Goal: Task Accomplishment & Management: Complete application form

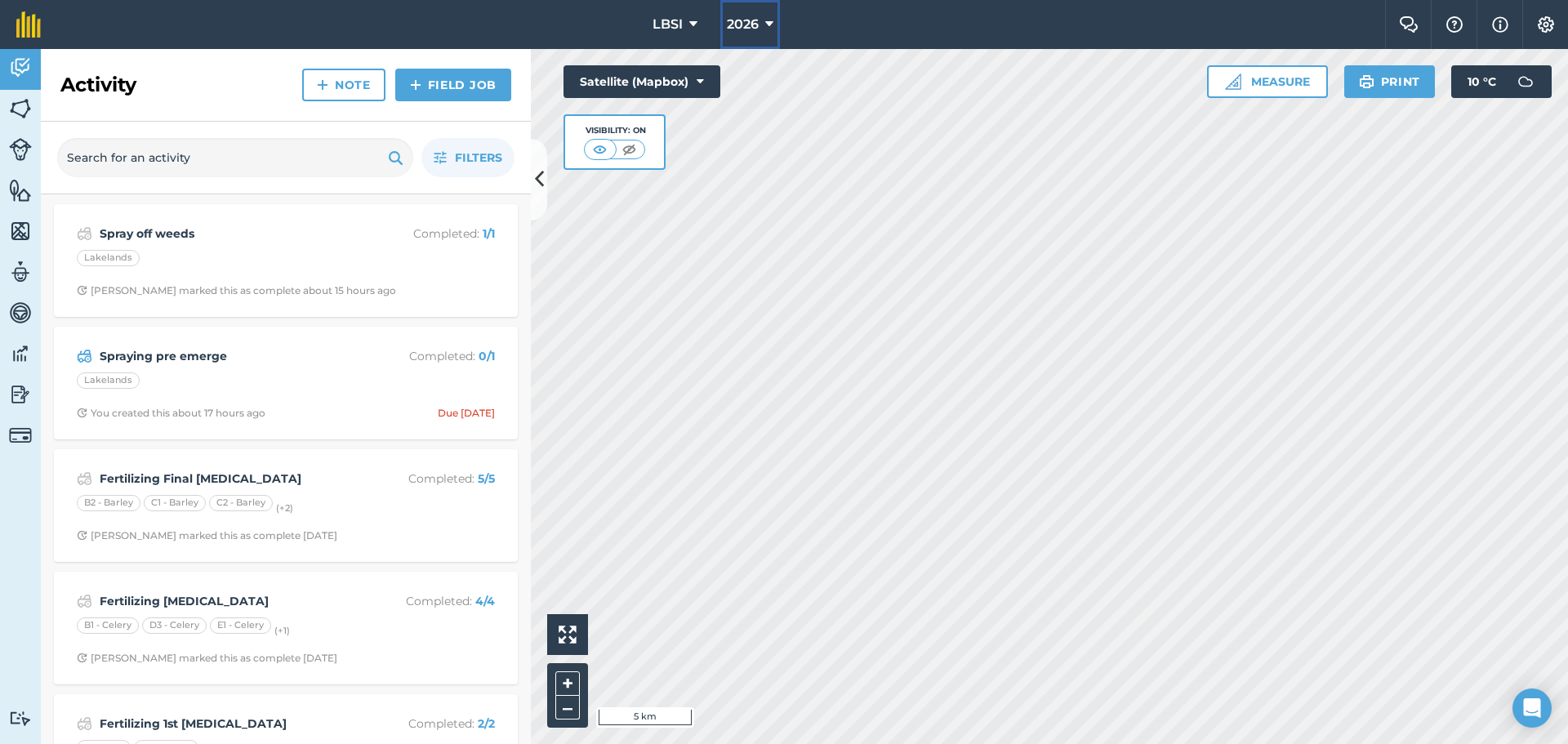
click at [772, 21] on icon at bounding box center [770, 24] width 9 height 20
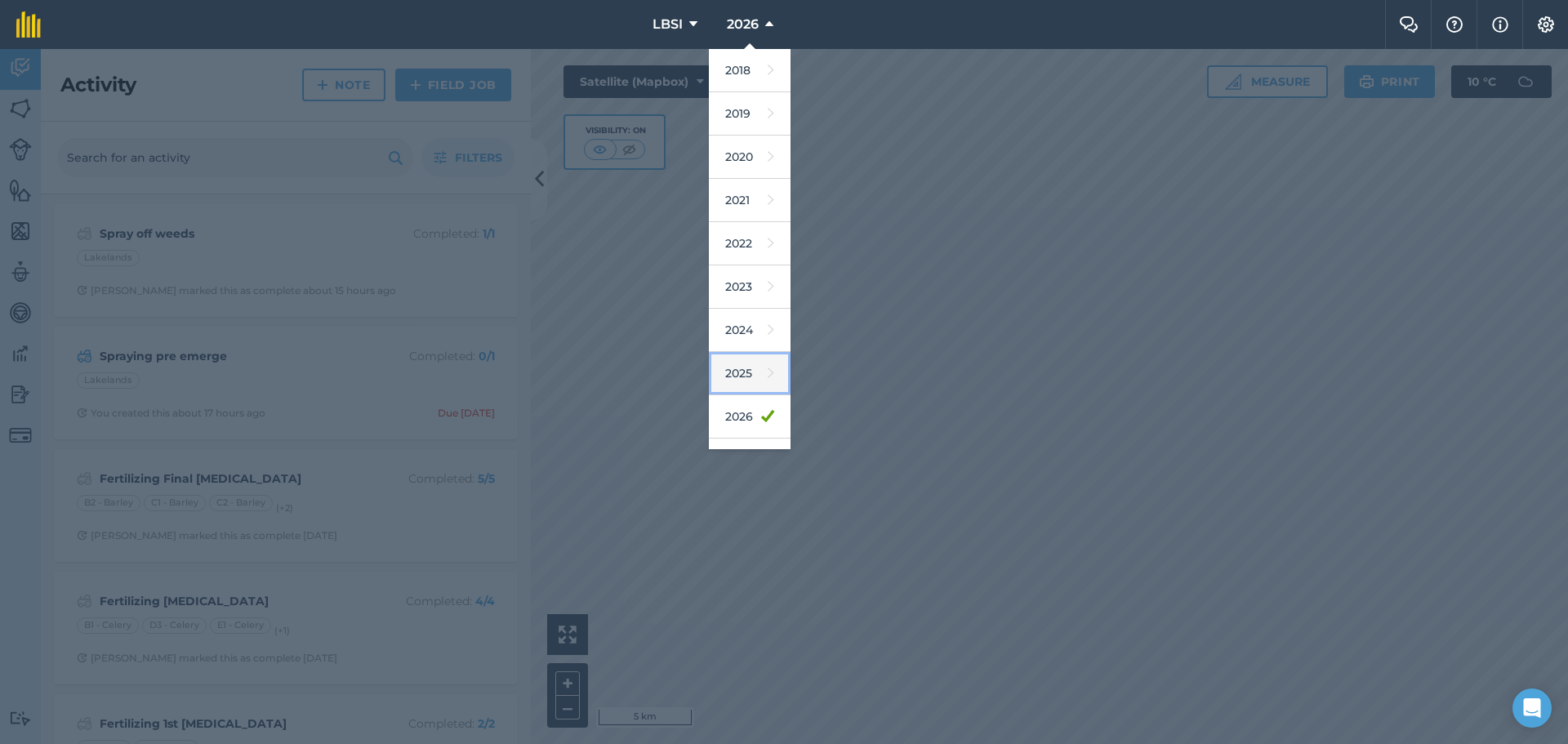
click at [751, 370] on link "2025" at bounding box center [749, 373] width 82 height 43
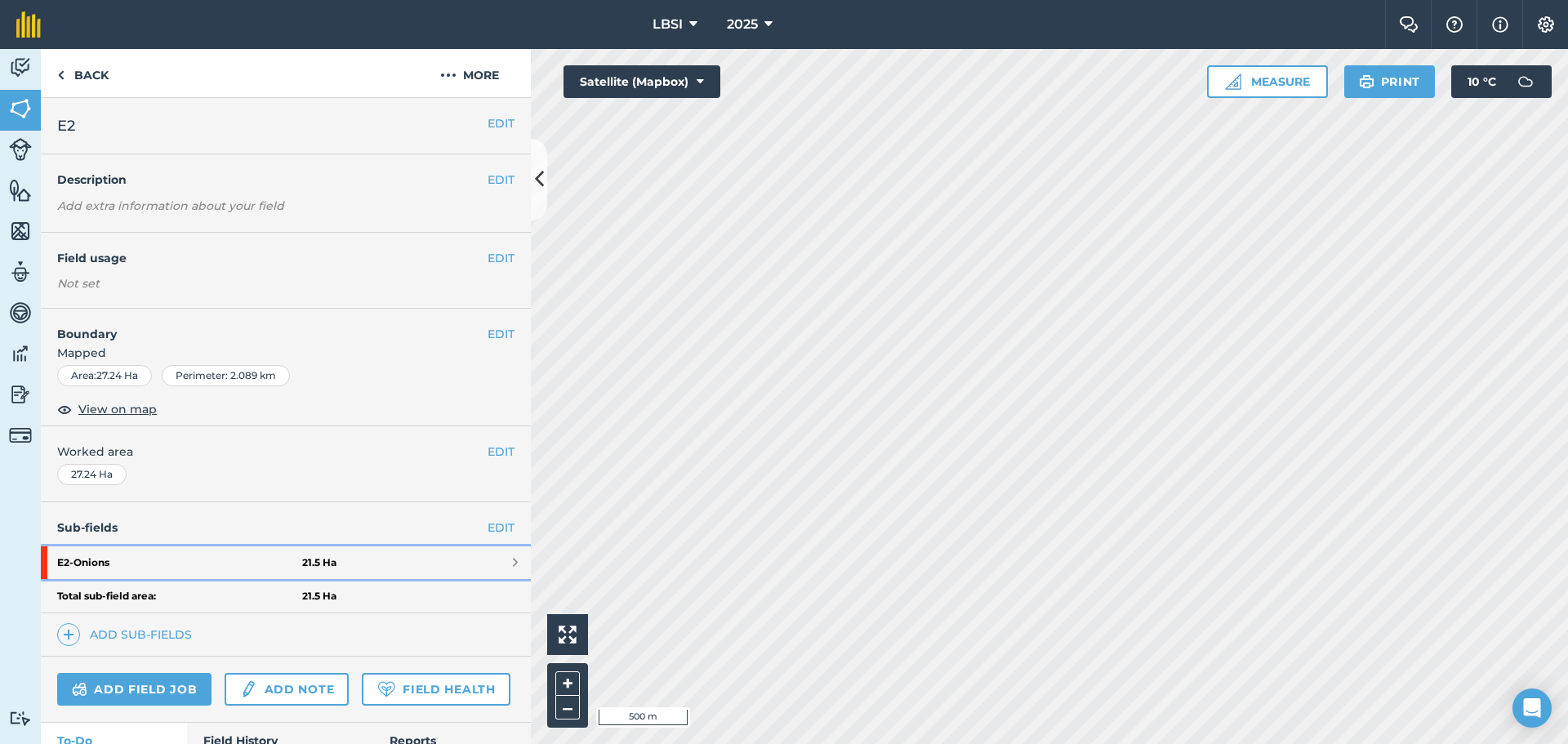
click at [136, 568] on strong "E2 - Onions" at bounding box center [179, 562] width 245 height 32
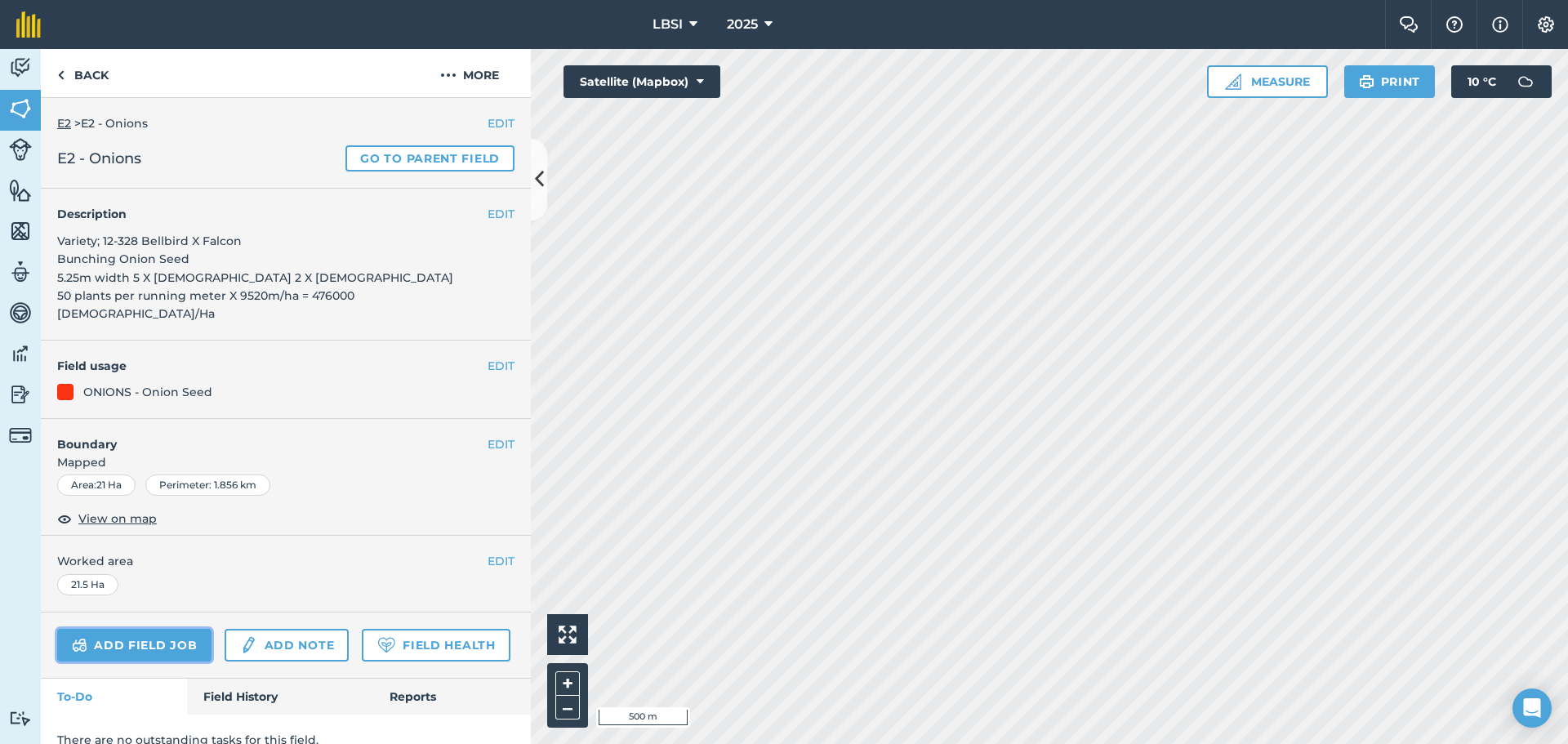
click at [116, 629] on link "Add field job" at bounding box center [134, 645] width 154 height 32
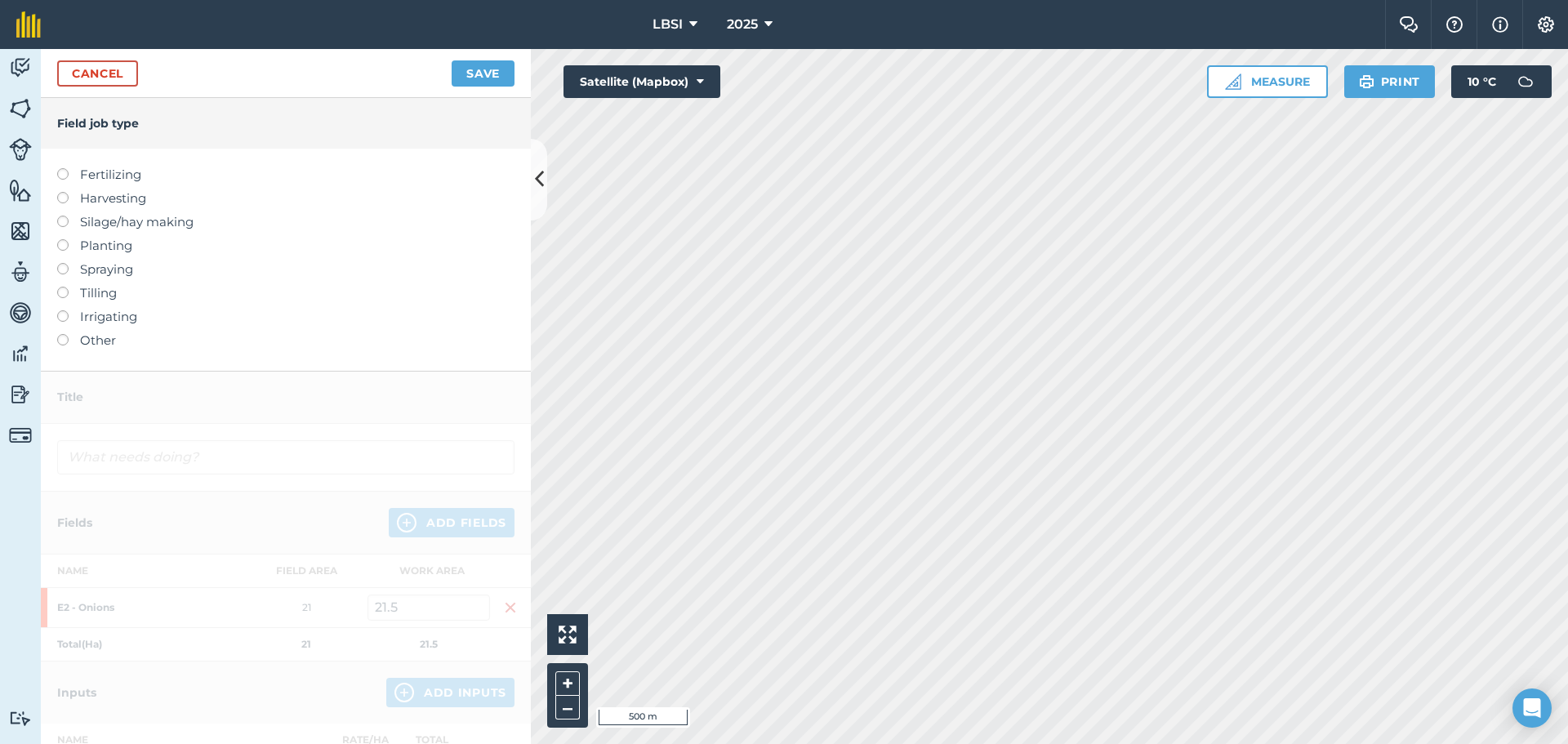
click at [61, 168] on label at bounding box center [68, 168] width 23 height 0
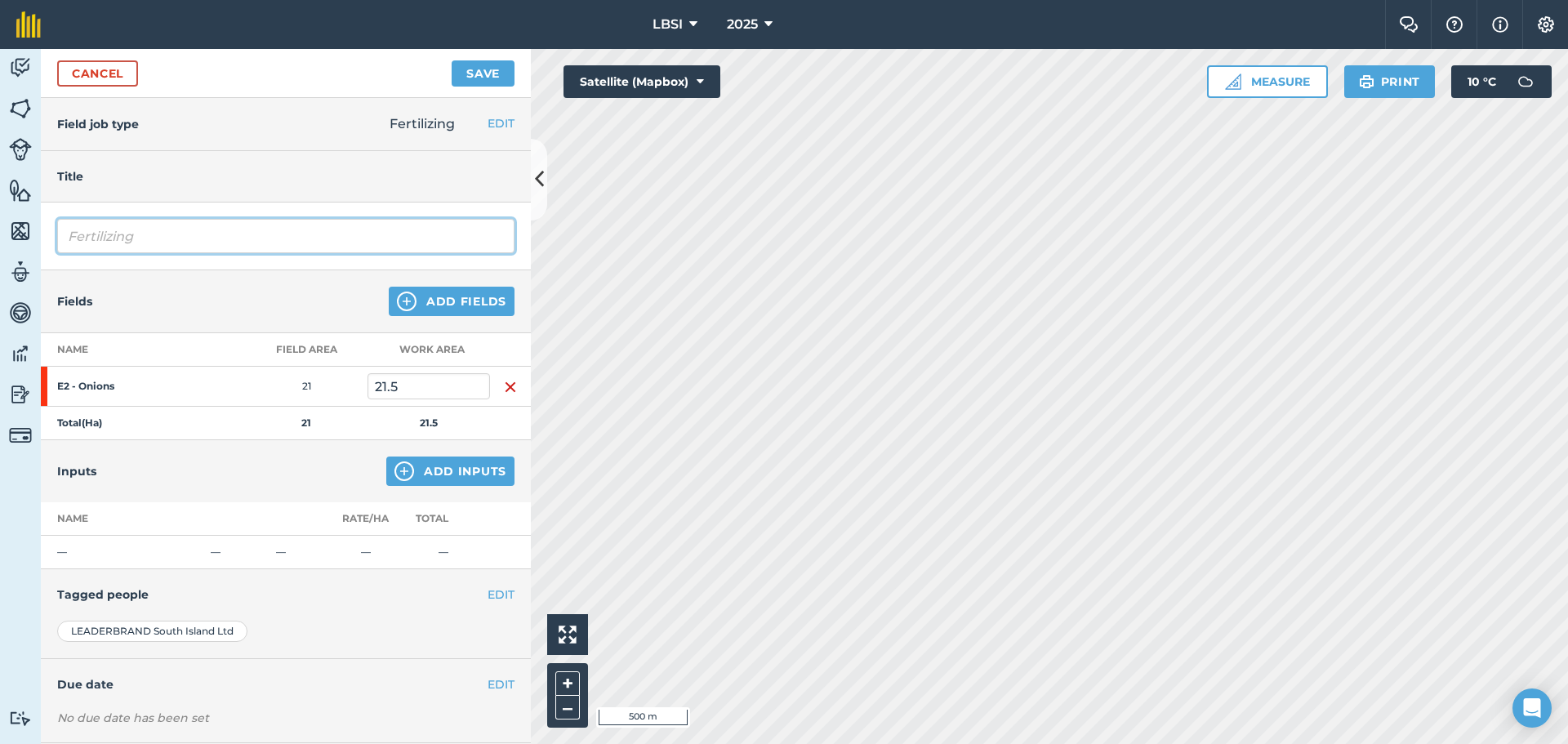
click at [162, 235] on input "Fertilizing" at bounding box center [286, 236] width 457 height 34
type input "Fertilizing Pre flowering"
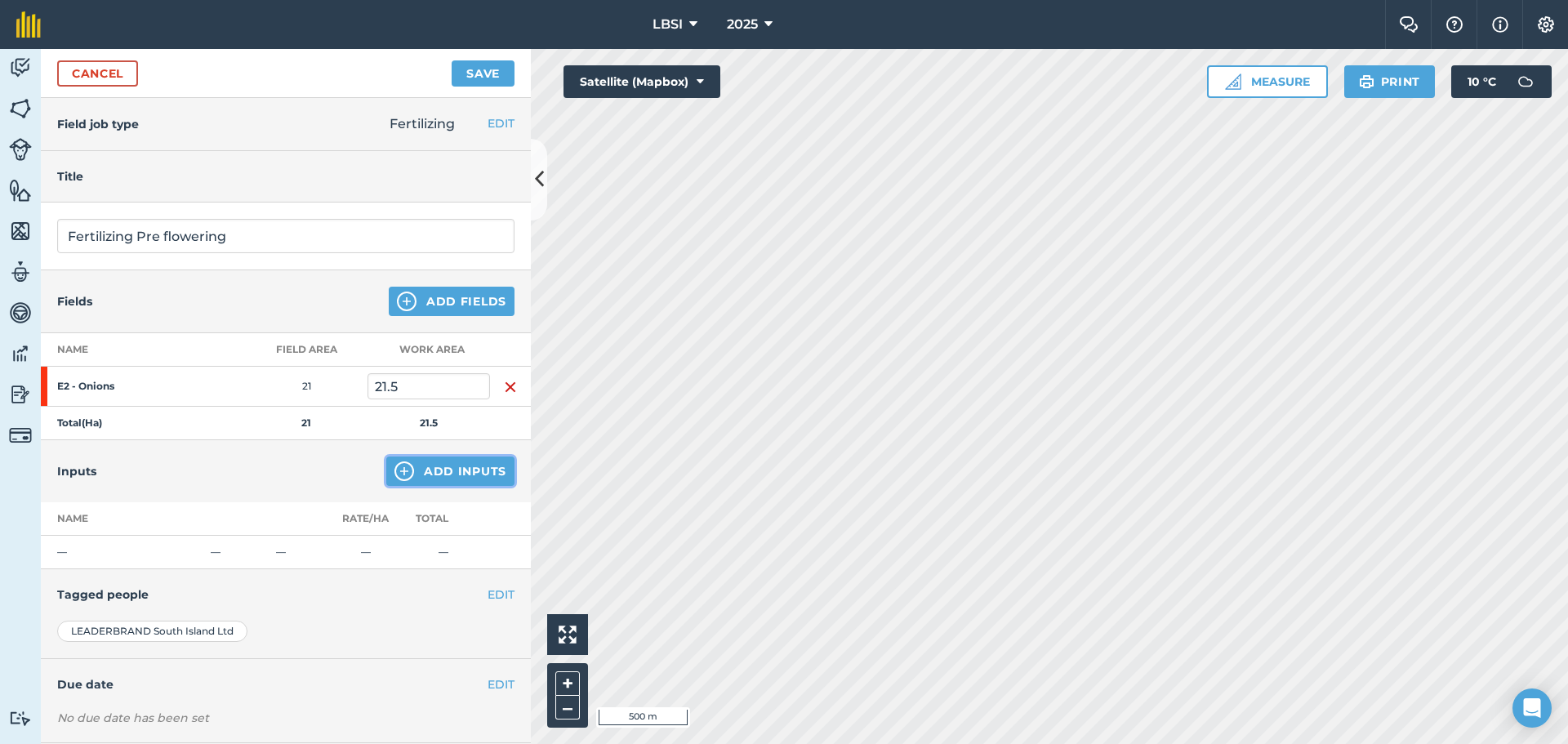
click at [397, 474] on img at bounding box center [404, 470] width 20 height 20
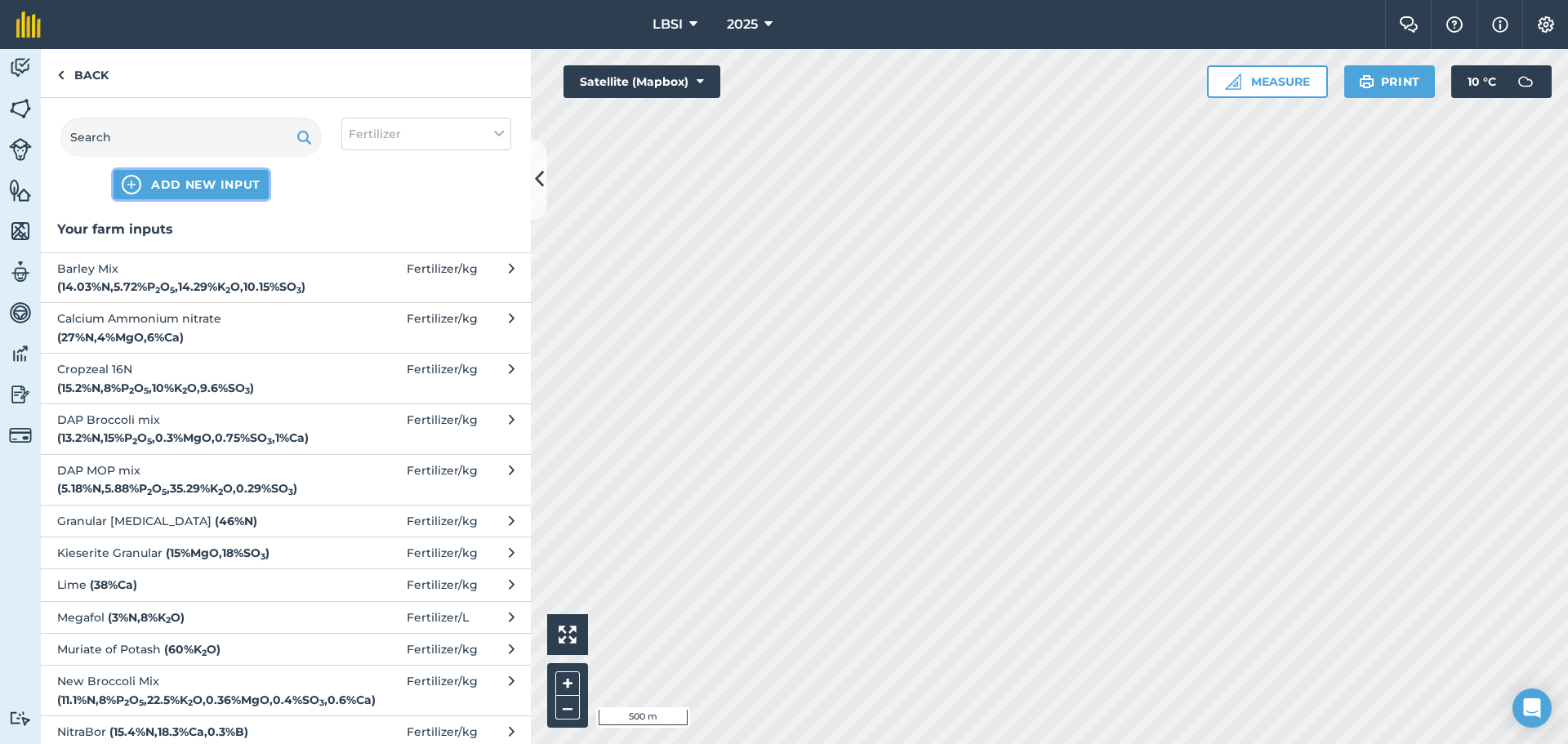
click at [137, 189] on img at bounding box center [131, 184] width 20 height 20
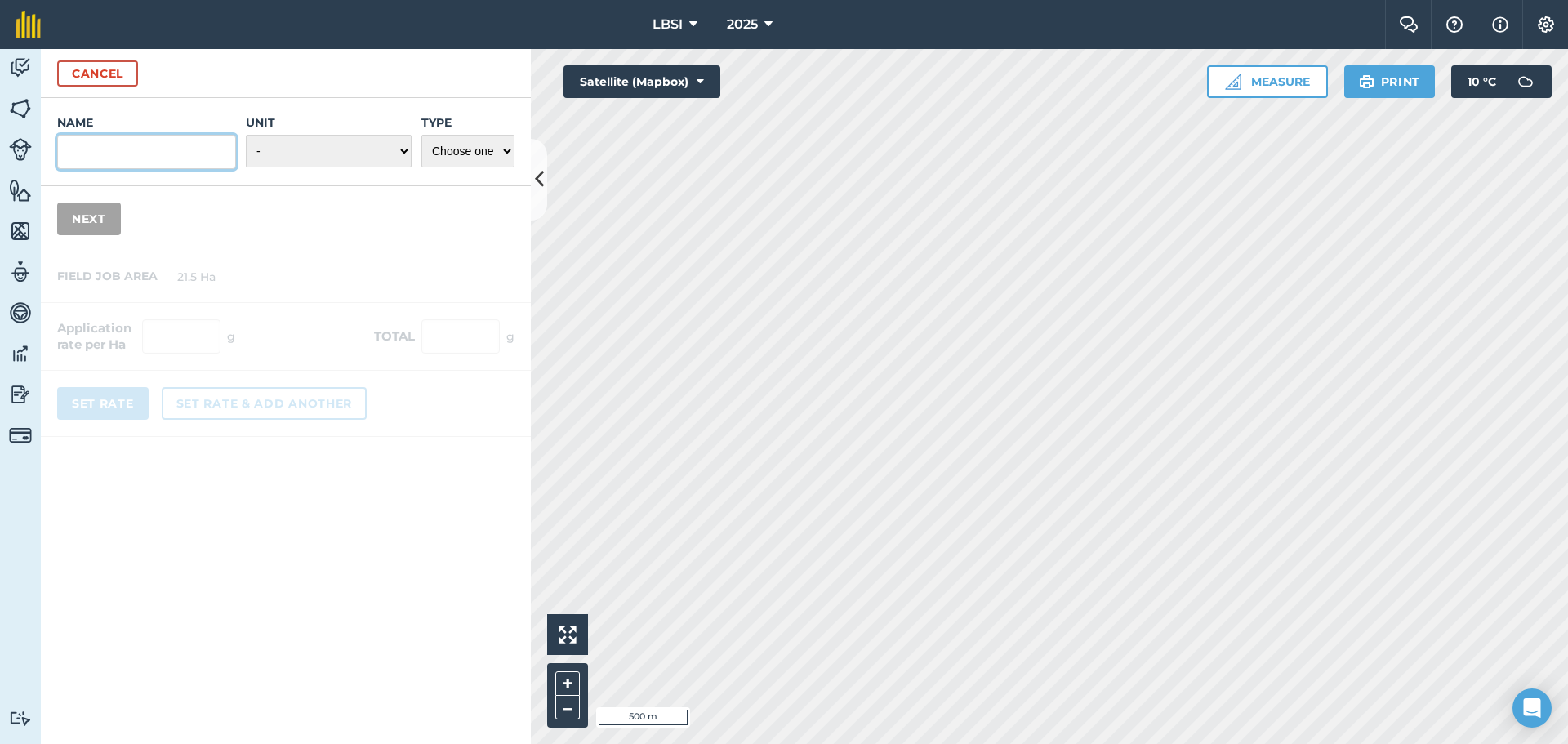
drag, startPoint x: 81, startPoint y: 146, endPoint x: 107, endPoint y: 141, distance: 26.5
click at [82, 146] on input "Name" at bounding box center [147, 152] width 179 height 34
click at [79, 150] on input "Flwer mix" at bounding box center [147, 152] width 179 height 34
click at [64, 150] on input "Flower mix" at bounding box center [147, 152] width 179 height 34
click at [184, 151] on input "Pre Flower mix" at bounding box center [147, 152] width 179 height 34
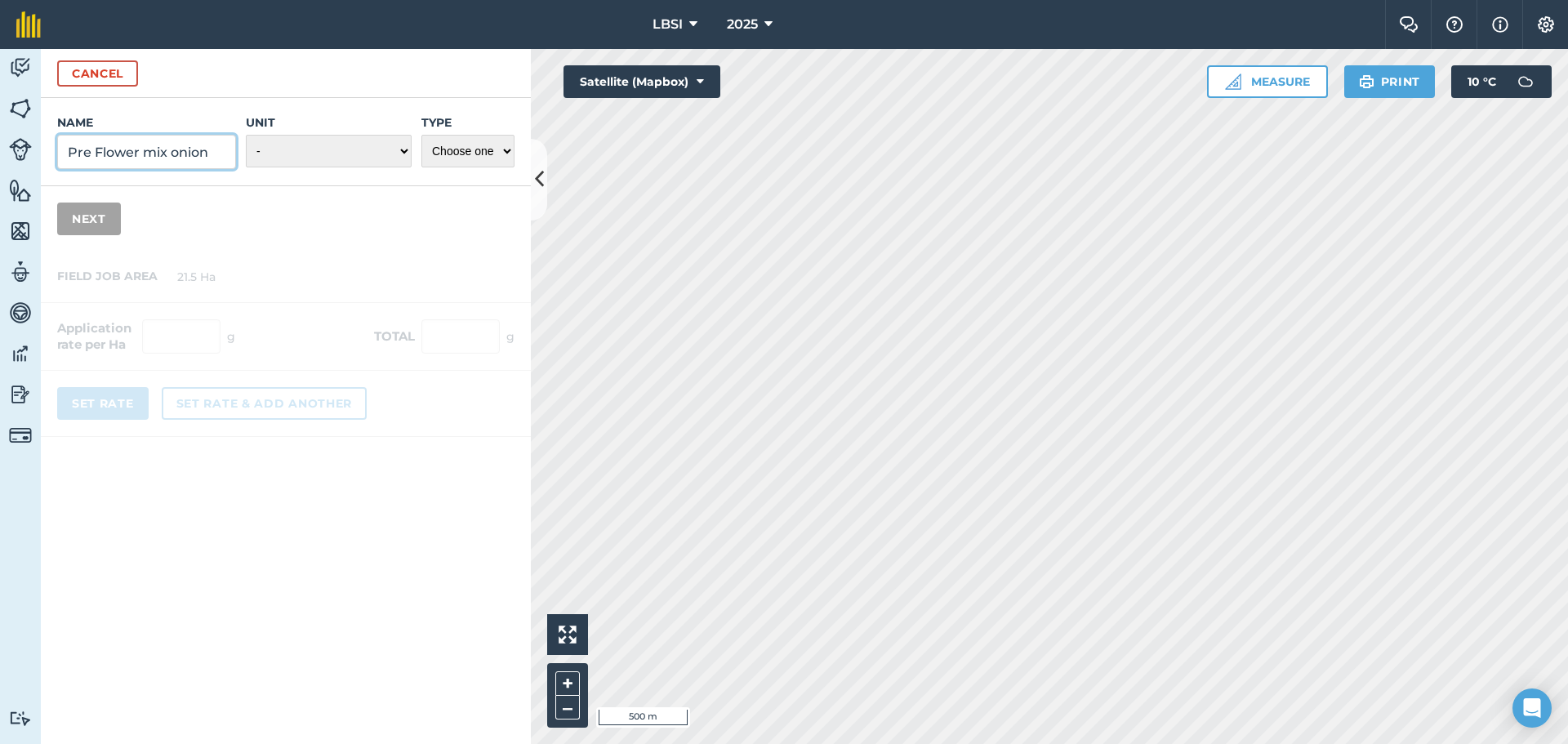
type input "Pre Flower mix onion"
click at [401, 150] on select "- Grams/g Kilograms/kg Metric tonnes/t Millilitres/ml Litres/L Ounces/oz Pounds…" at bounding box center [328, 151] width 165 height 32
select select "KILOGRAMS"
click at [246, 135] on select "- Grams/g Kilograms/kg Metric tonnes/t Millilitres/ml Litres/L Ounces/oz Pounds…" at bounding box center [328, 151] width 165 height 32
click at [508, 153] on select "Choose one Fertilizer Seed Spray Fuel Other" at bounding box center [467, 151] width 93 height 32
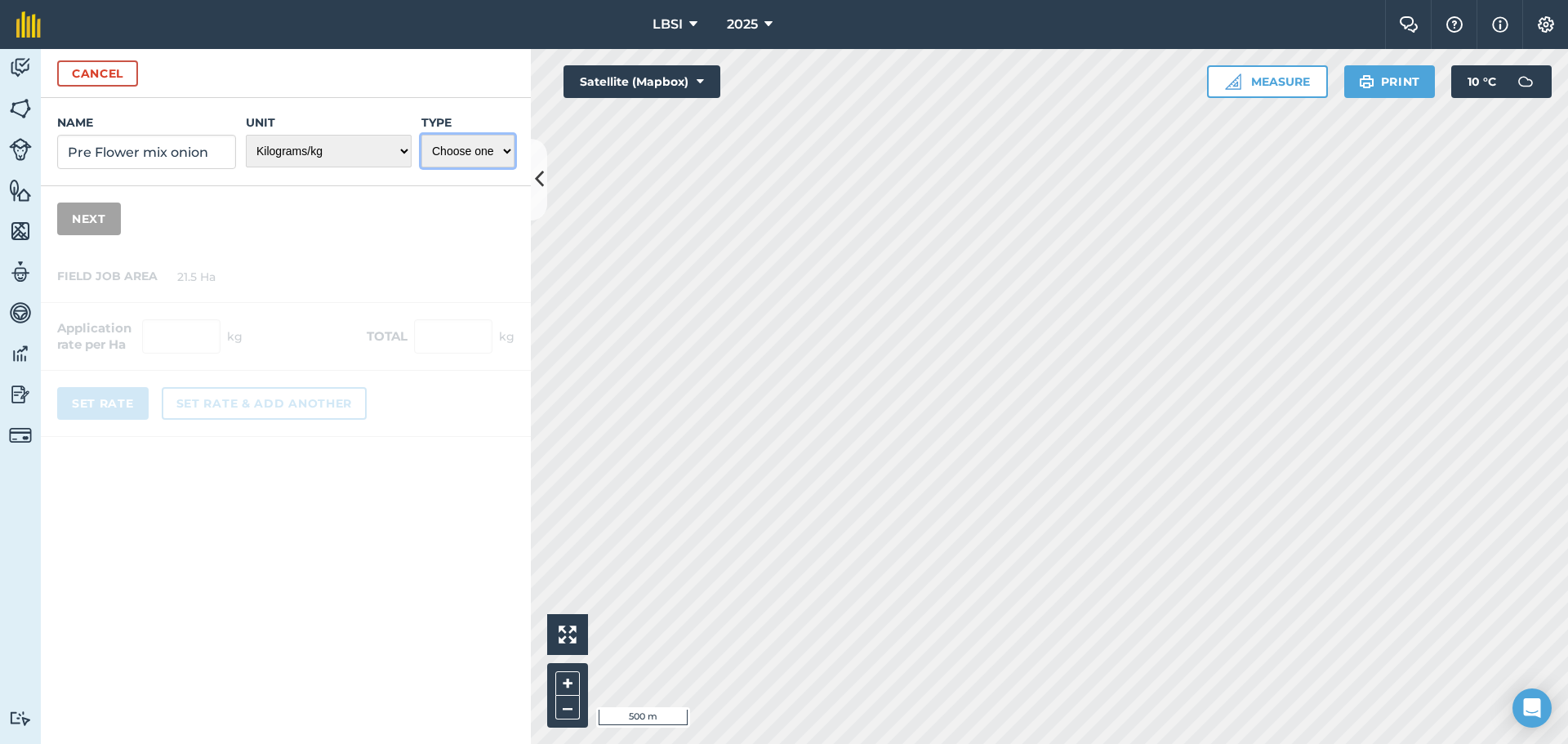
select select "FERTILIZER"
click at [421, 135] on select "Choose one Fertilizer Seed Spray Fuel Other" at bounding box center [467, 151] width 93 height 32
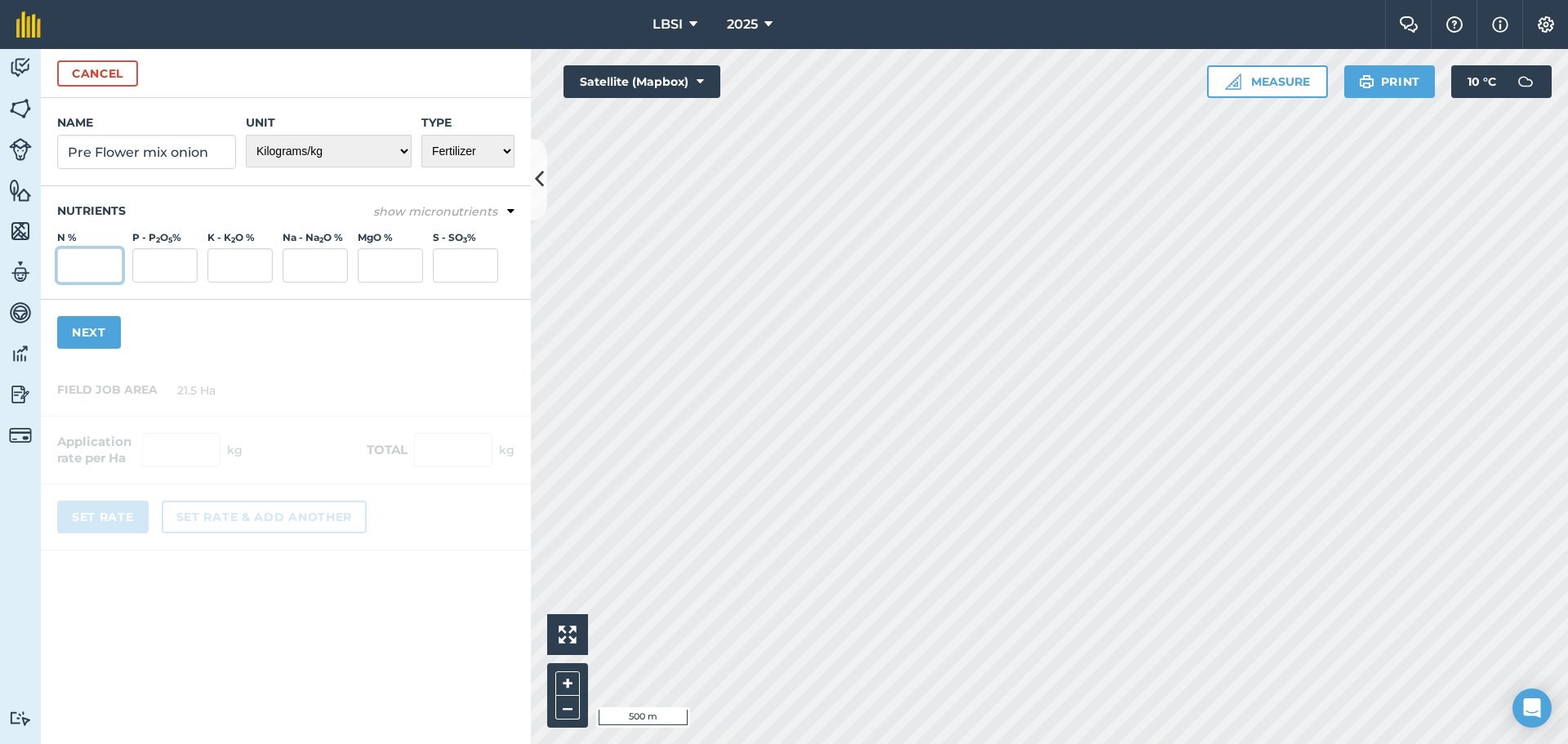
click at [105, 262] on input "N %" at bounding box center [90, 265] width 66 height 34
type input "10.1"
click at [170, 269] on input "P - P 2 O 5 %" at bounding box center [165, 265] width 66 height 34
type input "0"
click at [231, 262] on input "K - K 2 O %" at bounding box center [240, 265] width 66 height 34
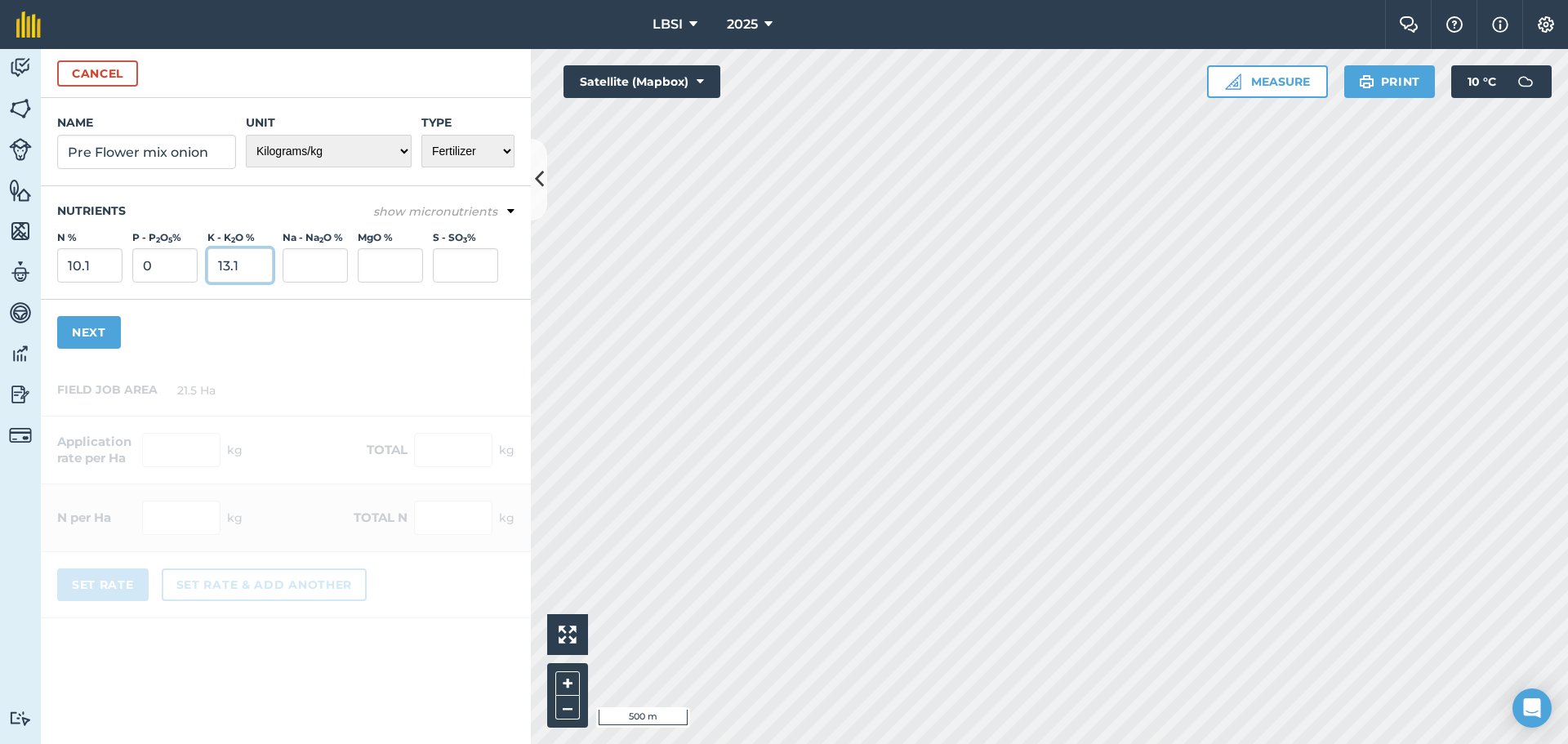
type input "13.1"
click at [296, 258] on input "Na - Na 2 O %" at bounding box center [315, 265] width 66 height 34
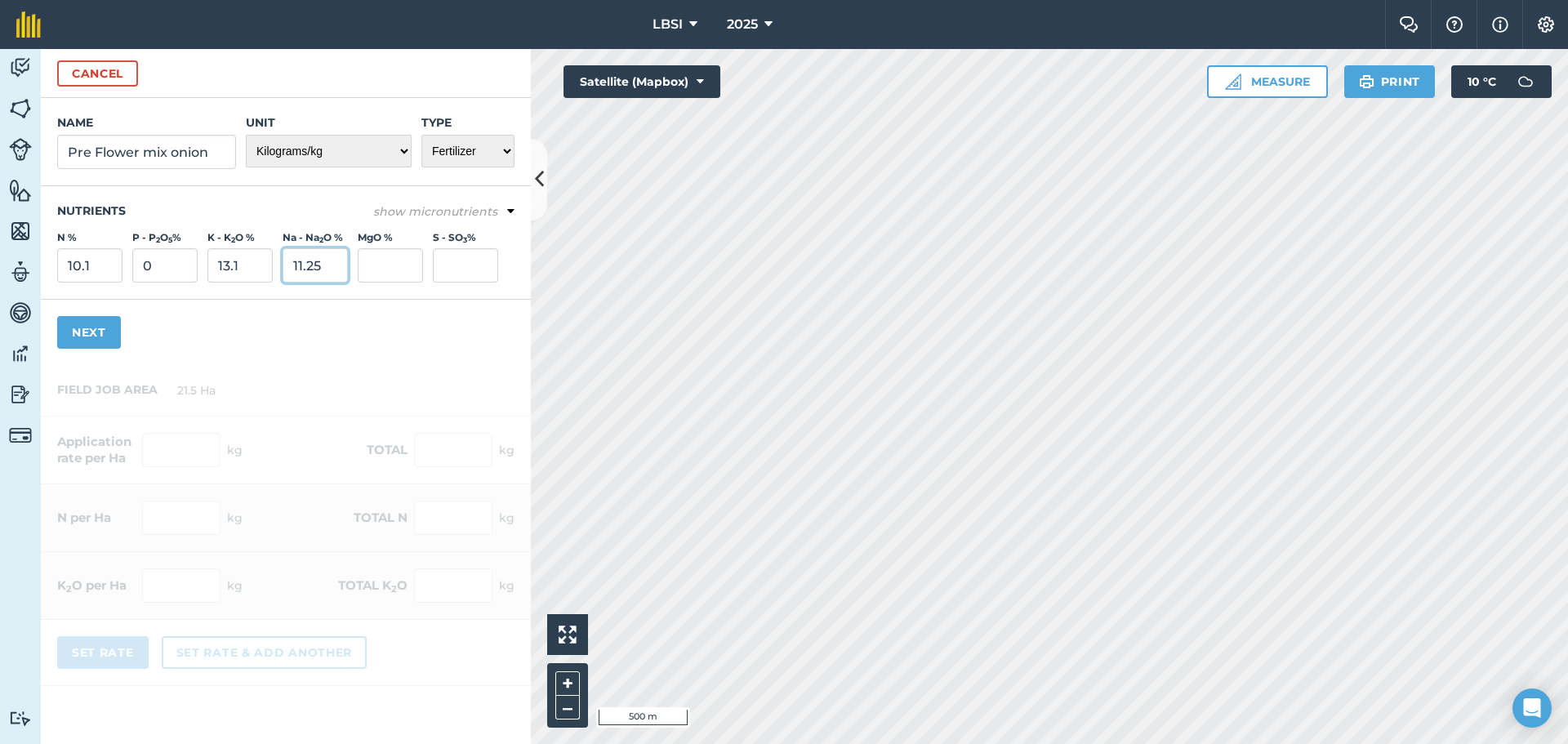
type input "11.25"
click at [372, 266] on input "MgO %" at bounding box center [391, 265] width 66 height 34
type input "5.6"
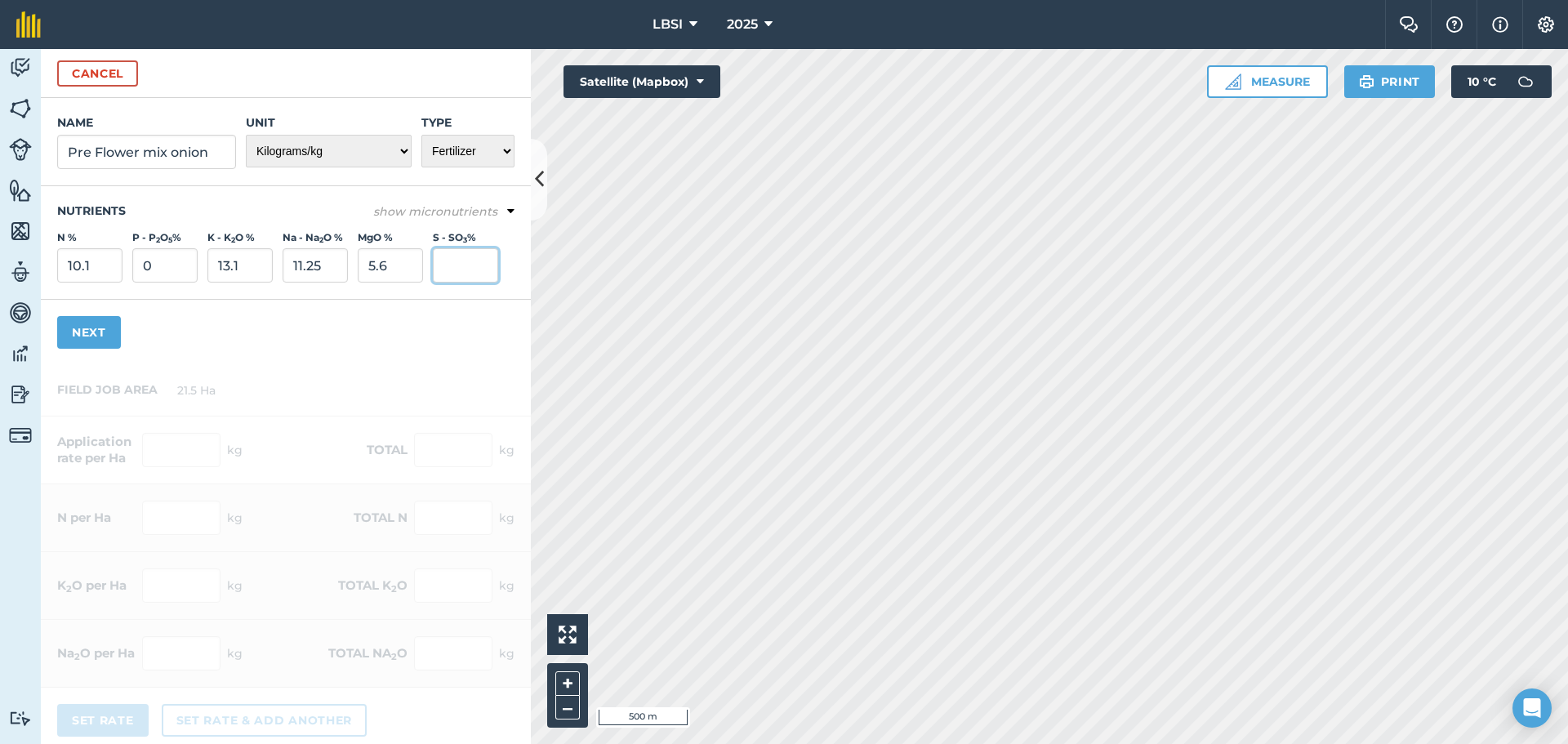
click at [456, 262] on input "S - SO 3 %" at bounding box center [466, 265] width 66 height 34
click at [507, 207] on icon at bounding box center [511, 211] width 8 height 14
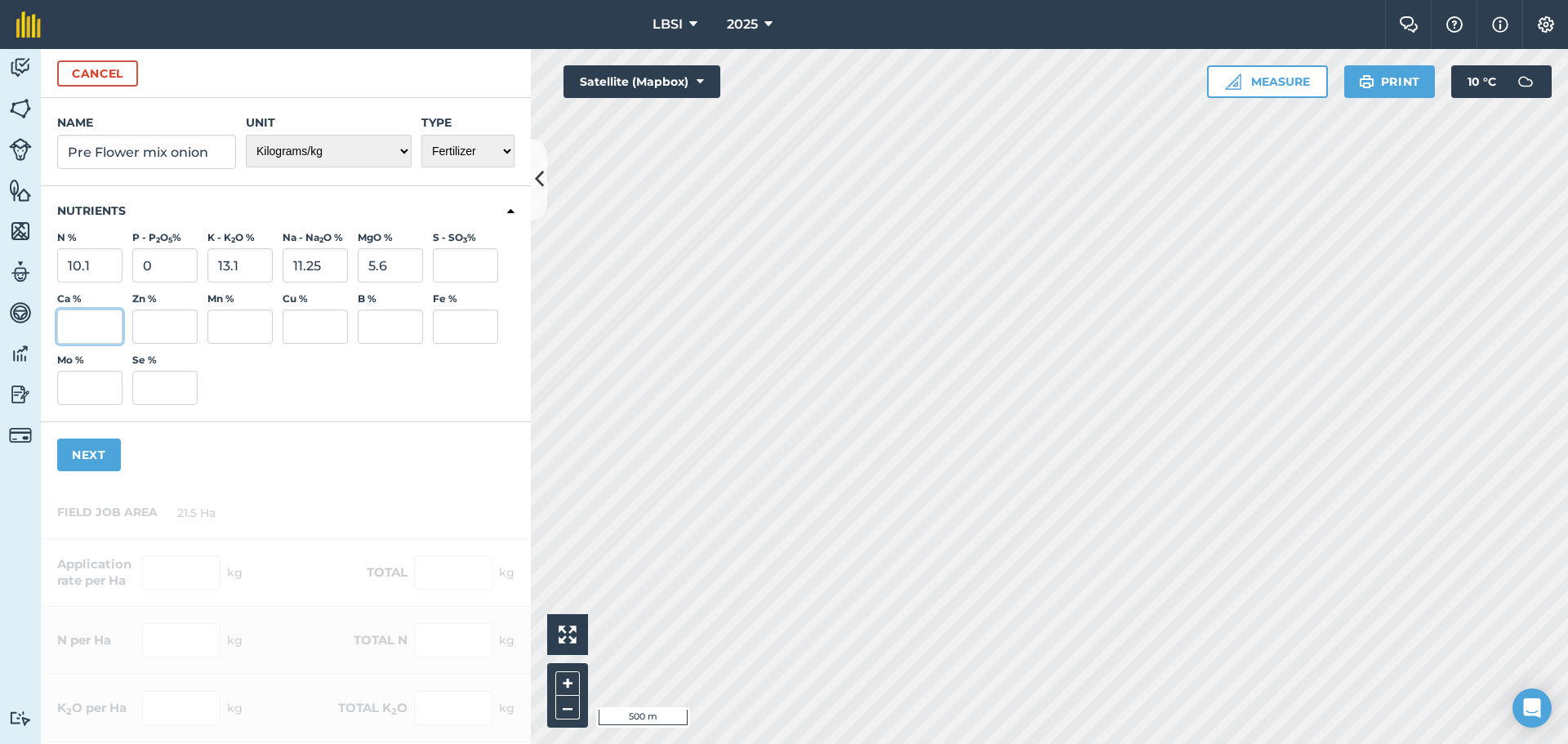
click at [95, 335] on input "Ca %" at bounding box center [90, 326] width 66 height 34
type input "1.5"
click at [448, 262] on input "S - SO 3 %" at bounding box center [466, 265] width 66 height 34
type input "11.25"
drag, startPoint x: 292, startPoint y: 266, endPoint x: 333, endPoint y: 266, distance: 41.0
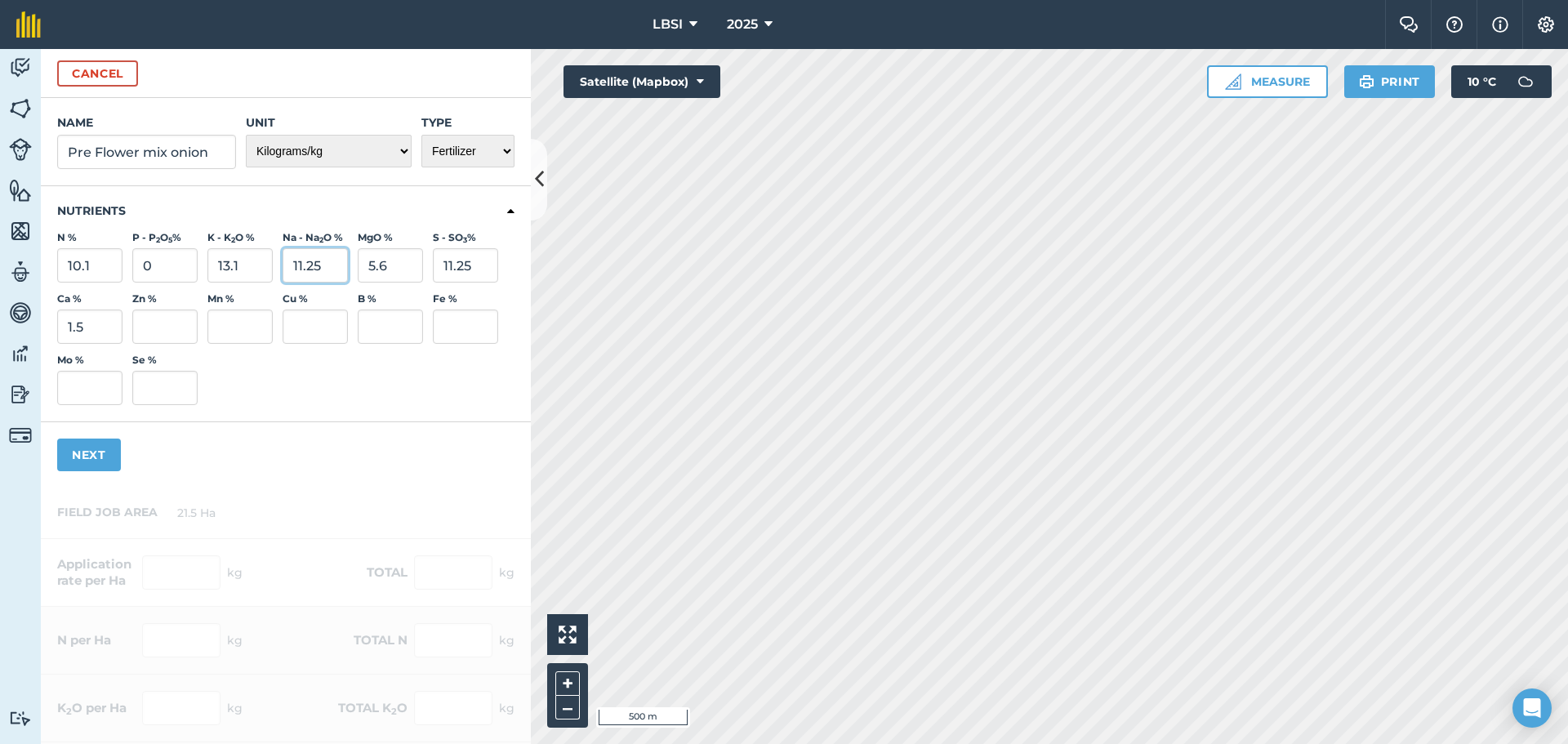
click at [333, 266] on input "11.25" at bounding box center [315, 265] width 66 height 34
type input "0"
click at [98, 455] on button "Next" at bounding box center [89, 454] width 64 height 32
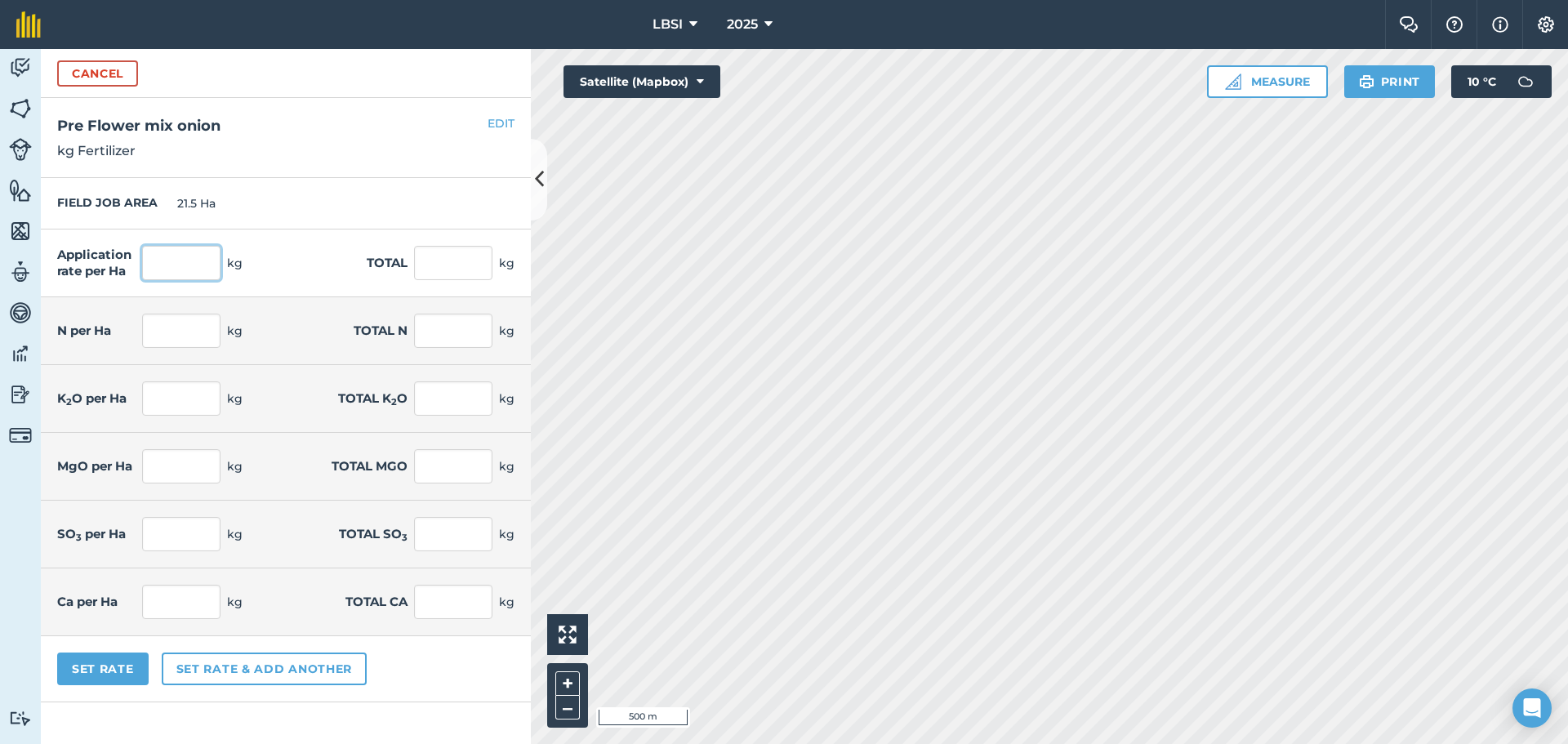
click at [173, 264] on input "text" at bounding box center [182, 262] width 78 height 34
type input "100"
type input "2,150"
type input "10.1"
type input "217.15"
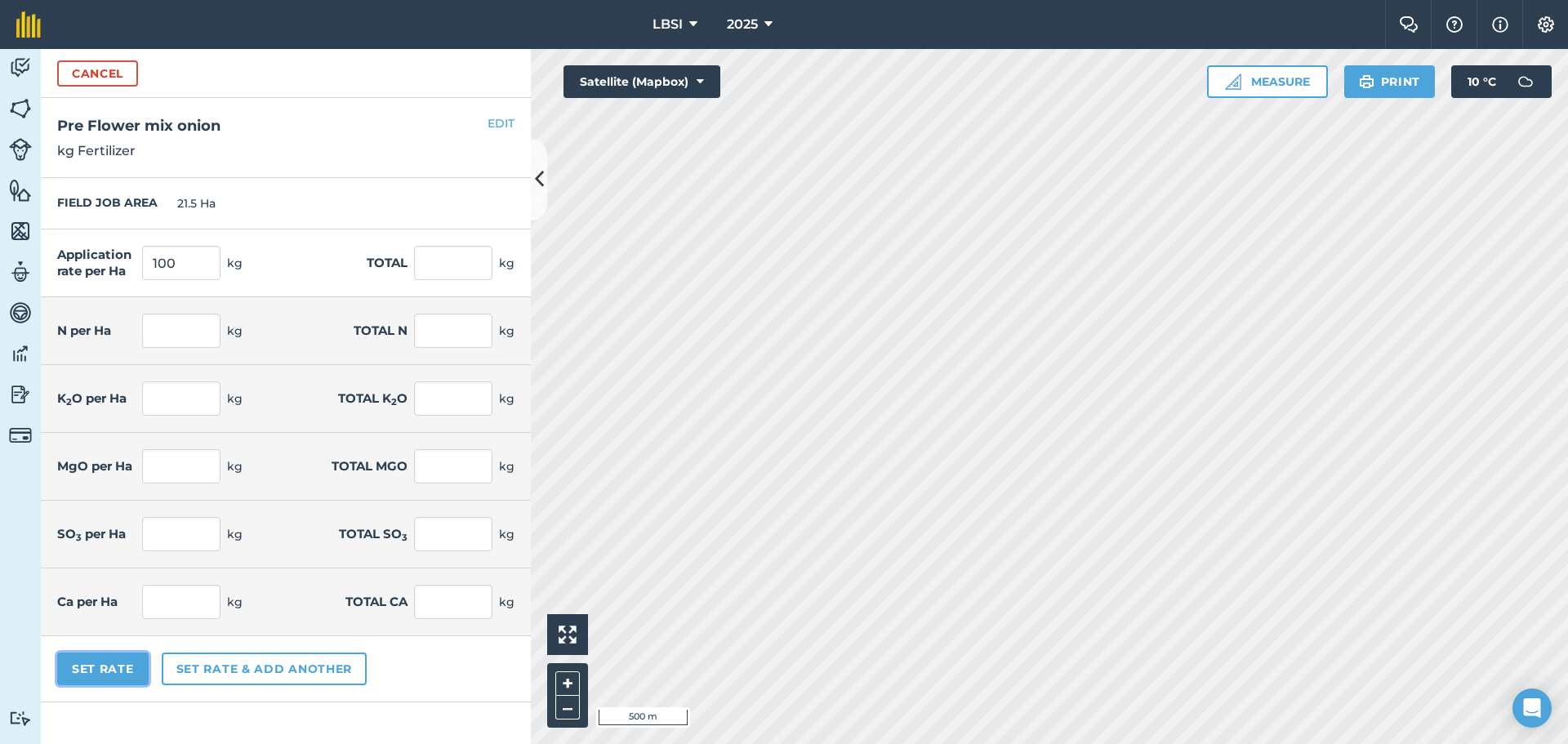
type input "13.1"
type input "281.65"
type input "5.6"
type input "120.4"
type input "1.5"
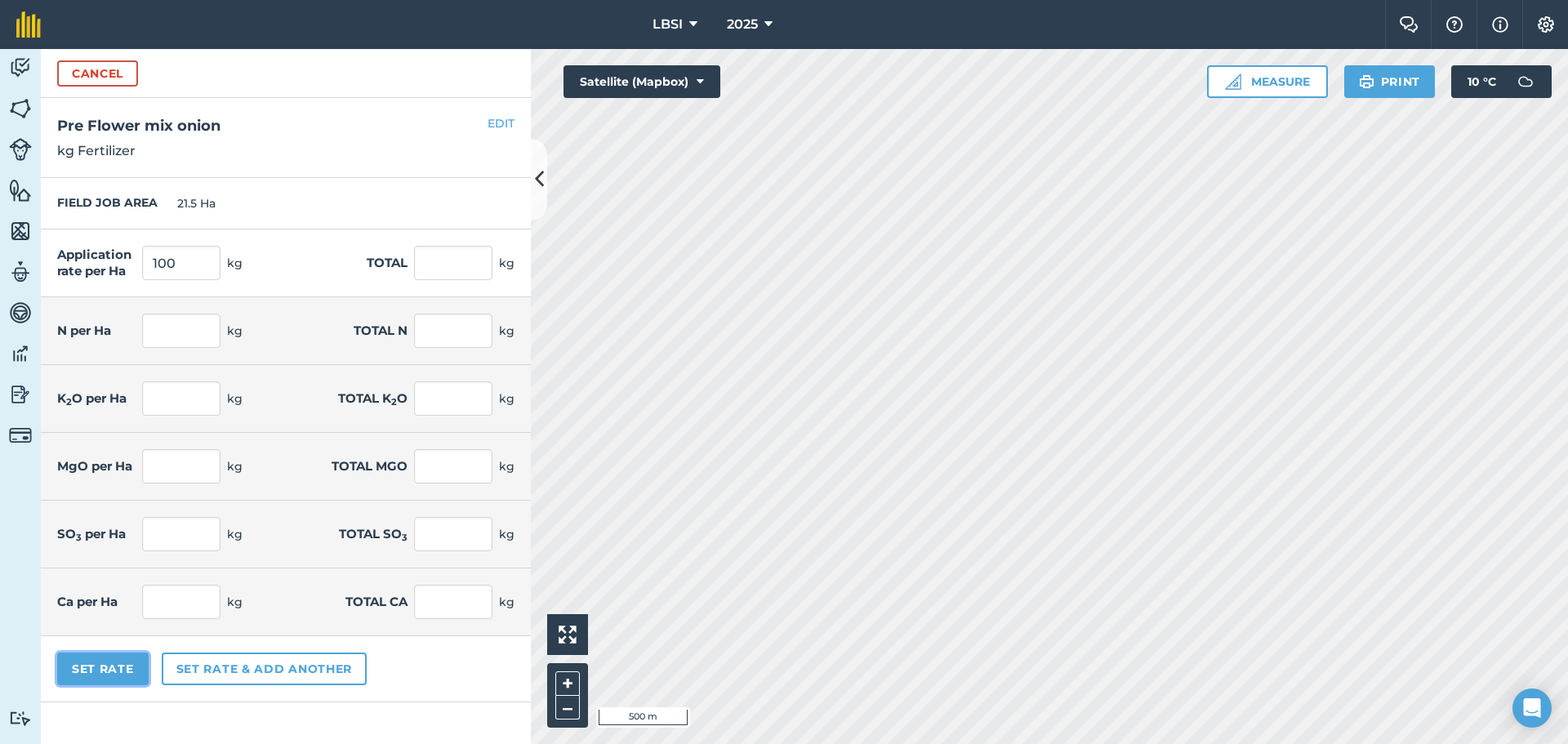
type input "32.25"
type input "11.25"
type input "241.875"
click at [109, 664] on button "Set Rate" at bounding box center [102, 668] width 91 height 32
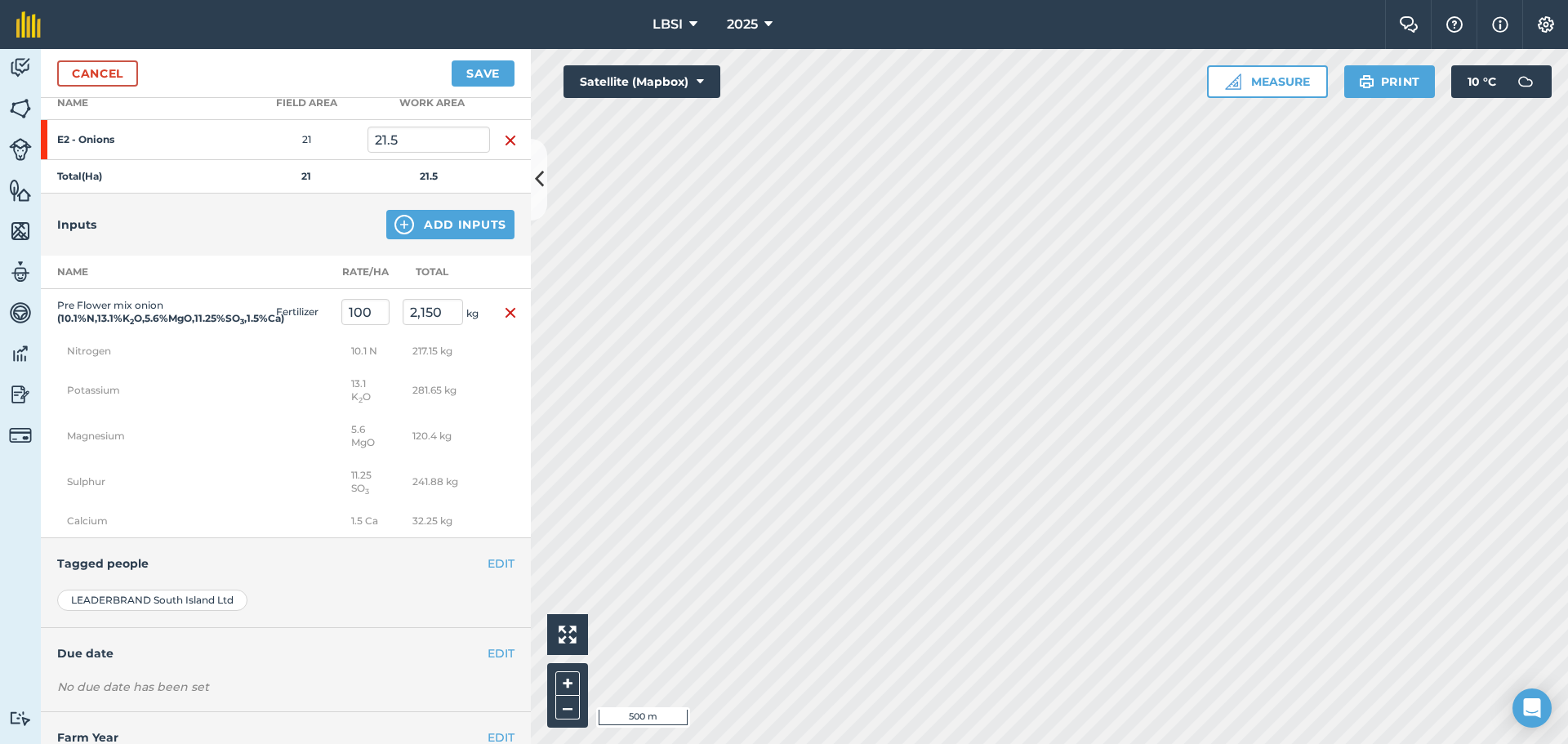
scroll to position [314, 0]
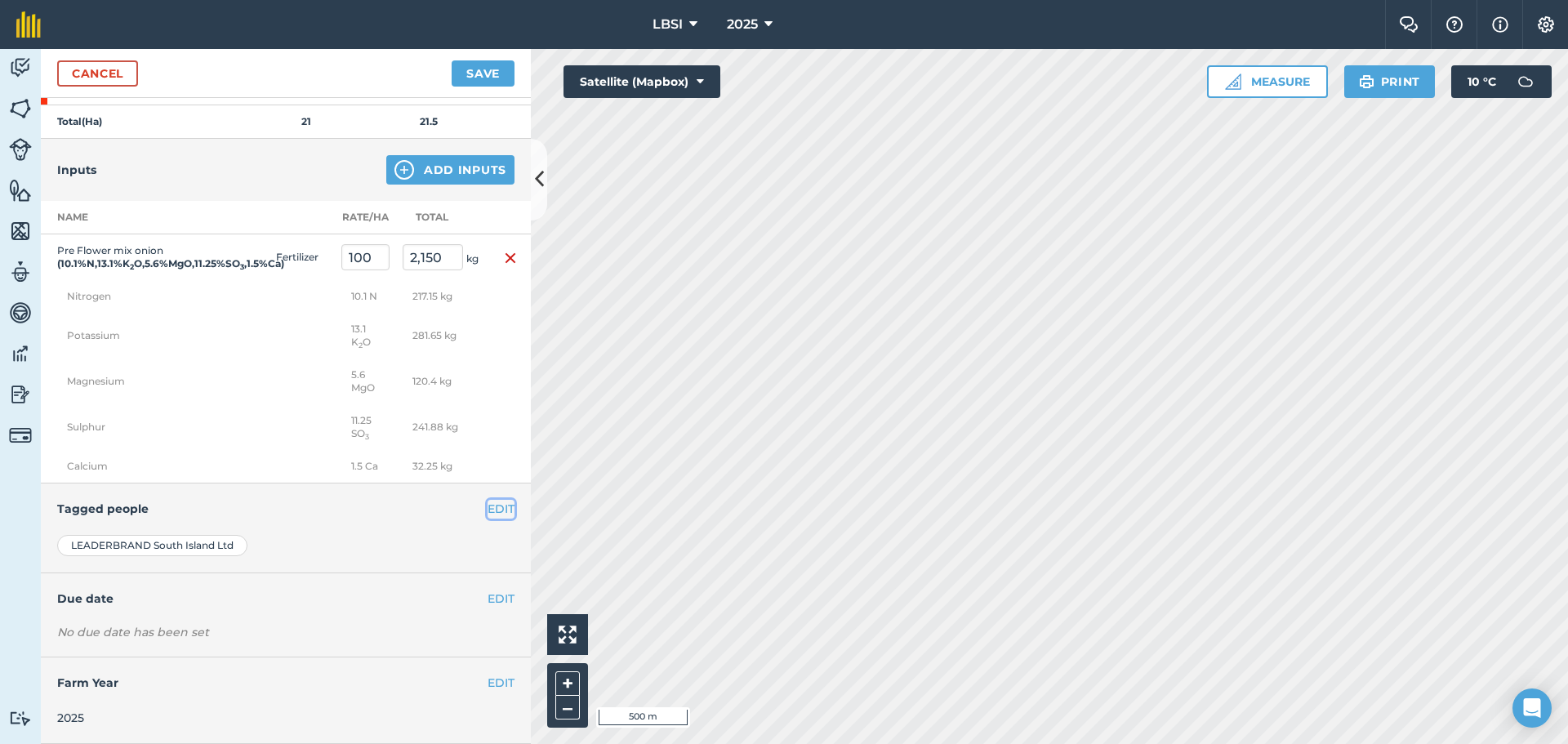
click at [488, 508] on button "EDIT" at bounding box center [501, 508] width 27 height 18
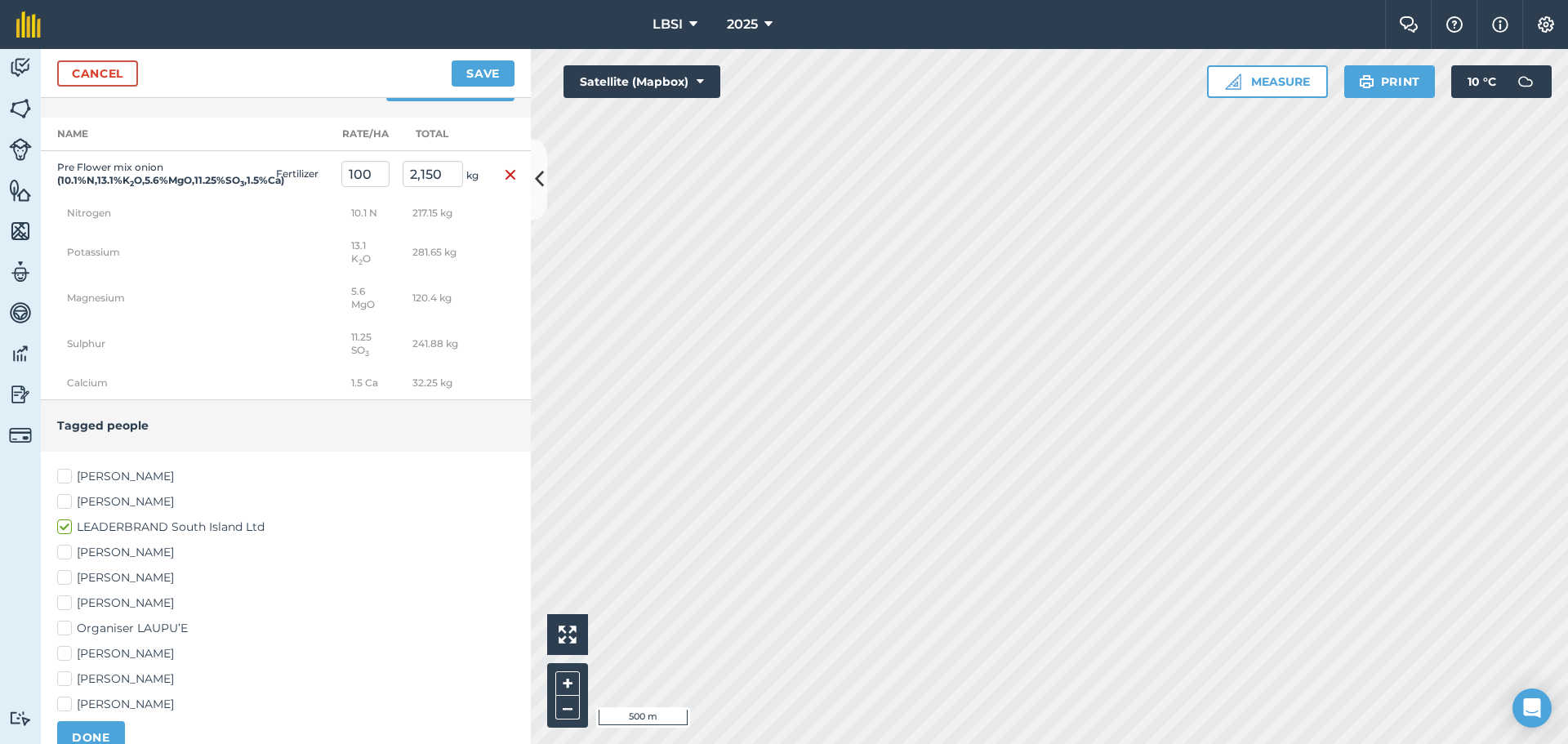
scroll to position [477, 0]
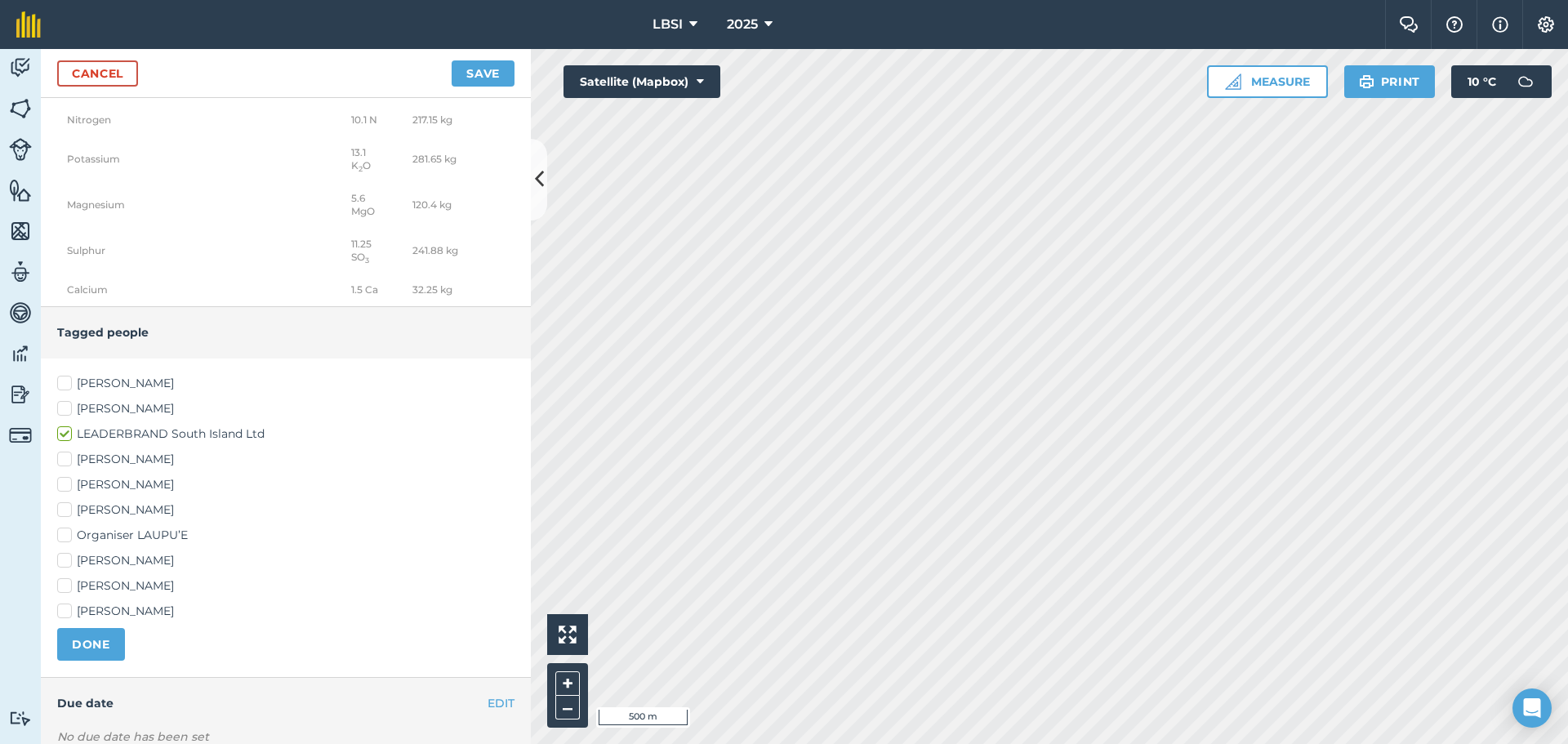
click at [65, 392] on label "[PERSON_NAME]" at bounding box center [286, 384] width 457 height 17
click at [65, 385] on input "[PERSON_NAME]" at bounding box center [62, 380] width 10 height 10
checkbox input "true"
click at [67, 518] on label "[PERSON_NAME]" at bounding box center [286, 510] width 457 height 17
click at [67, 512] on input "[PERSON_NAME]" at bounding box center [62, 506] width 10 height 10
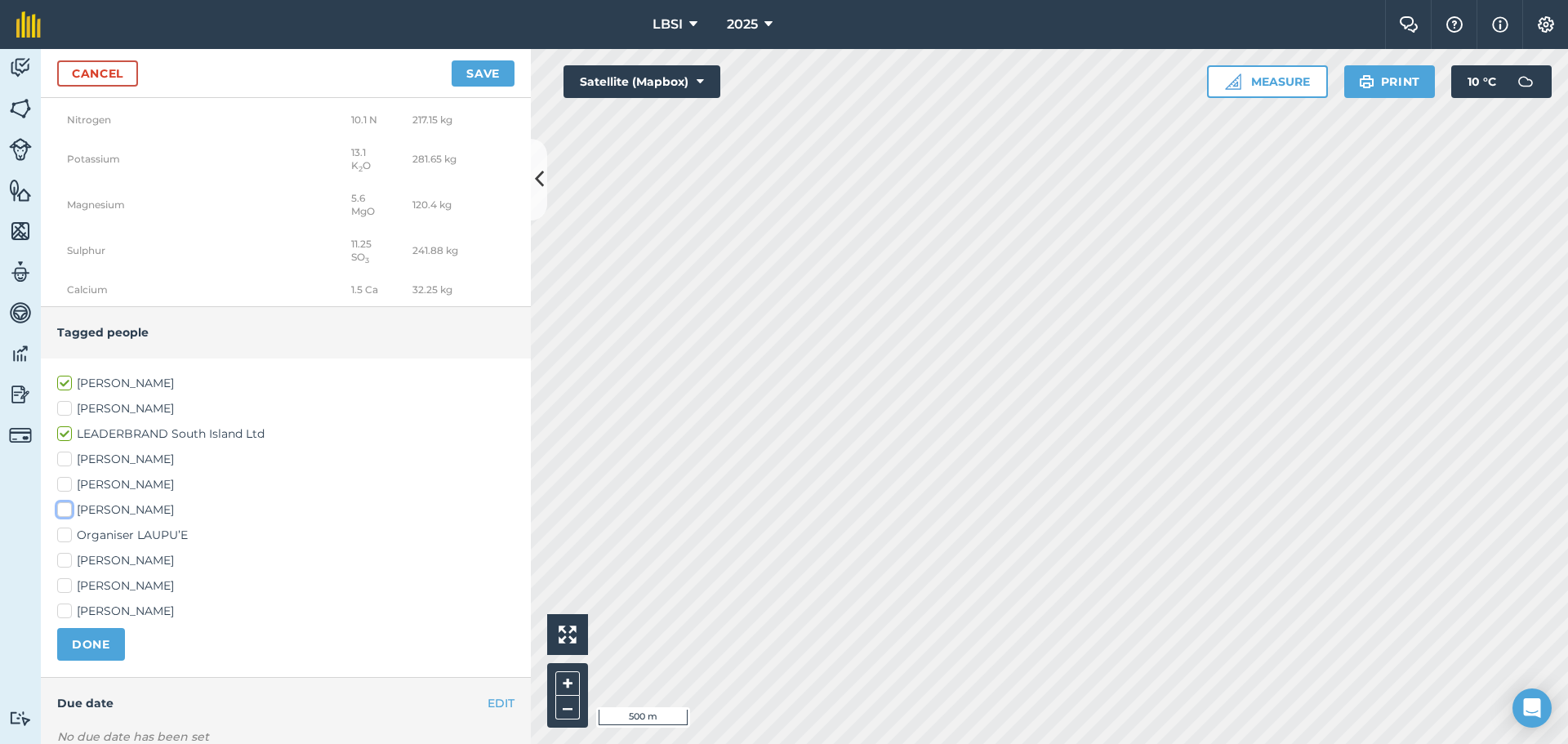
checkbox input "true"
drag, startPoint x: 66, startPoint y: 622, endPoint x: 72, endPoint y: 630, distance: 10.0
click at [66, 620] on label "[PERSON_NAME]" at bounding box center [286, 611] width 457 height 17
click at [66, 613] on input "[PERSON_NAME]" at bounding box center [62, 608] width 10 height 10
checkbox input "true"
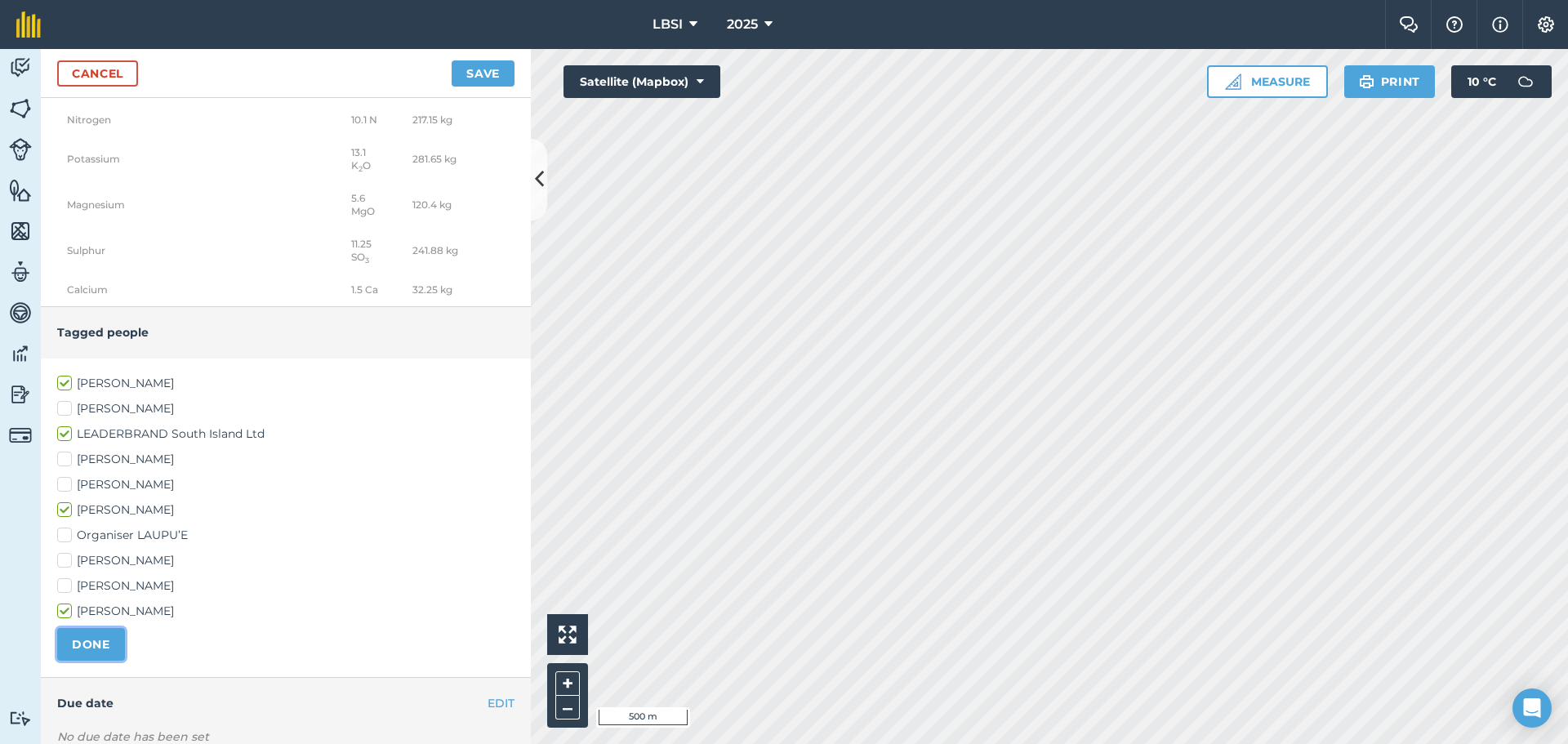
drag, startPoint x: 84, startPoint y: 652, endPoint x: 156, endPoint y: 631, distance: 75.0
click at [89, 651] on button "DONE" at bounding box center [91, 644] width 68 height 32
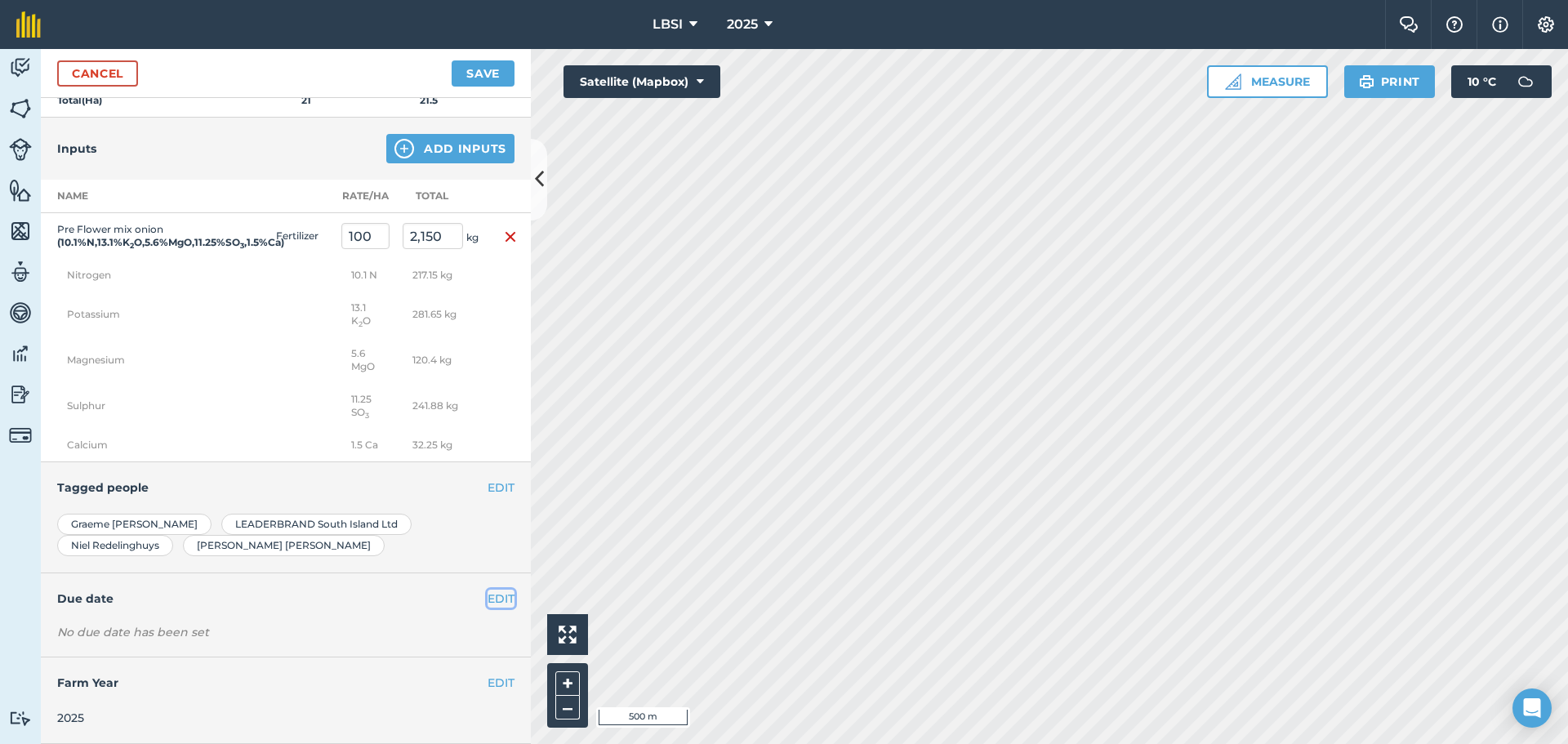
click at [488, 599] on button "EDIT" at bounding box center [501, 598] width 27 height 18
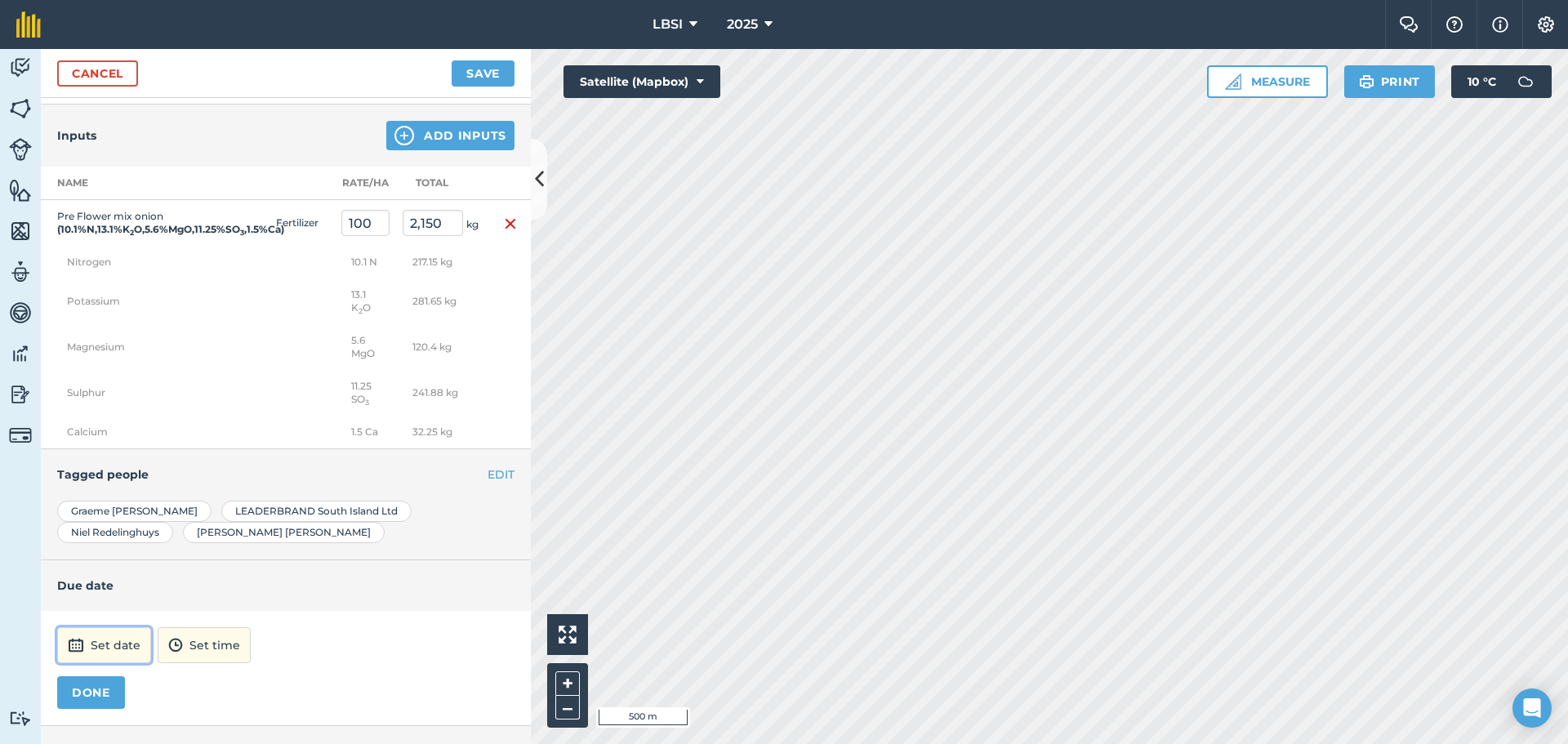
click at [101, 654] on button "Set date" at bounding box center [104, 645] width 94 height 36
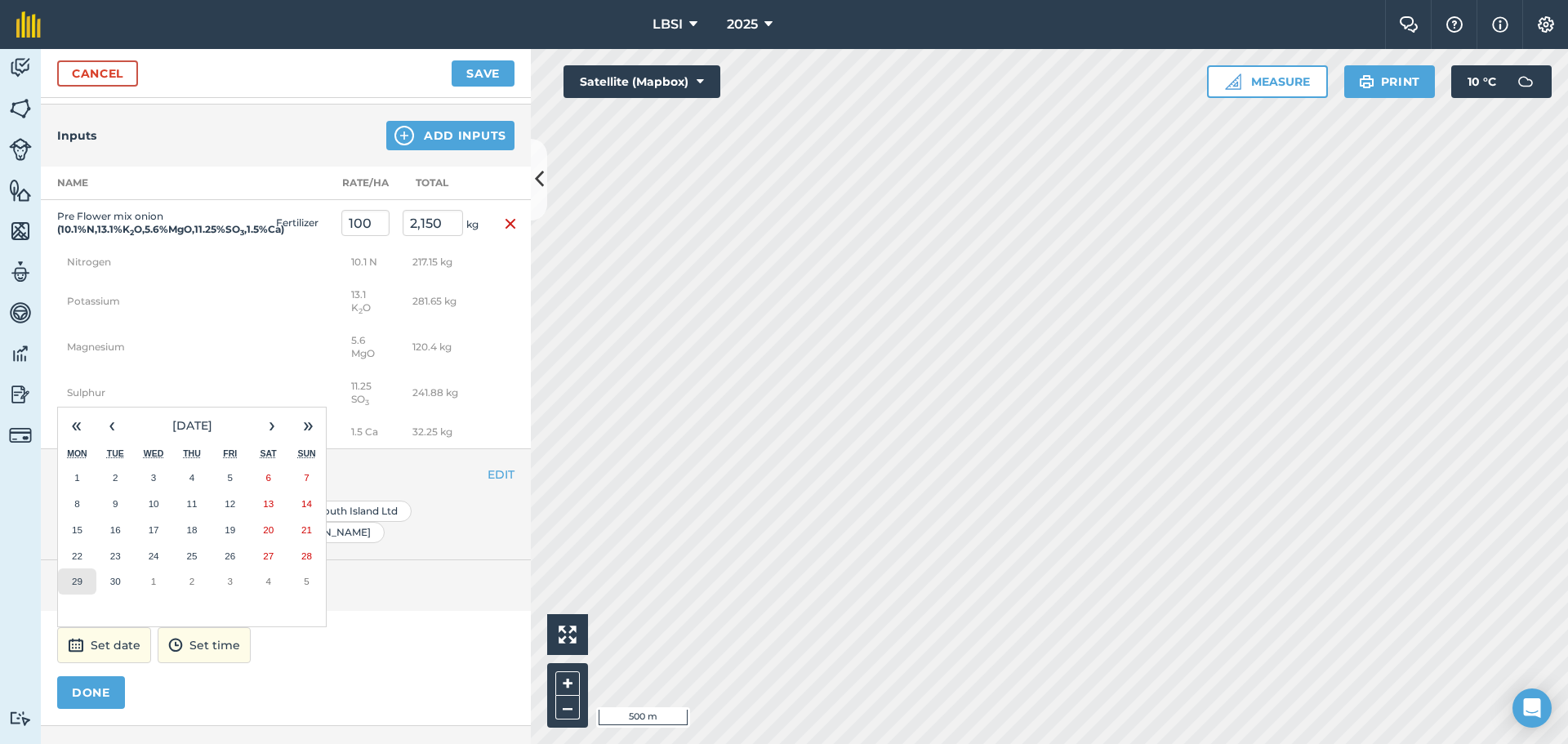
click at [81, 586] on abbr "29" at bounding box center [77, 580] width 10 height 10
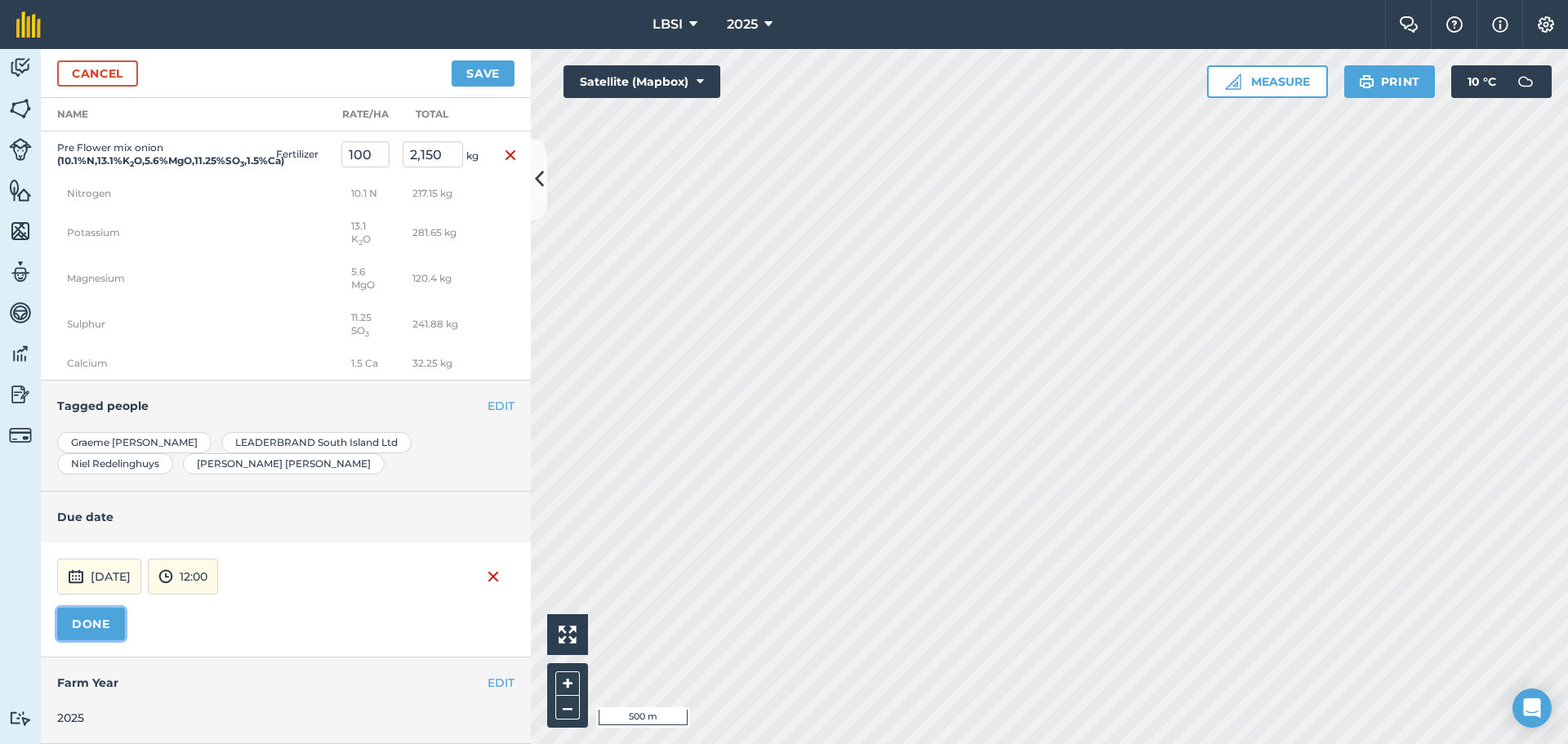
click at [112, 623] on button "DONE" at bounding box center [91, 624] width 68 height 32
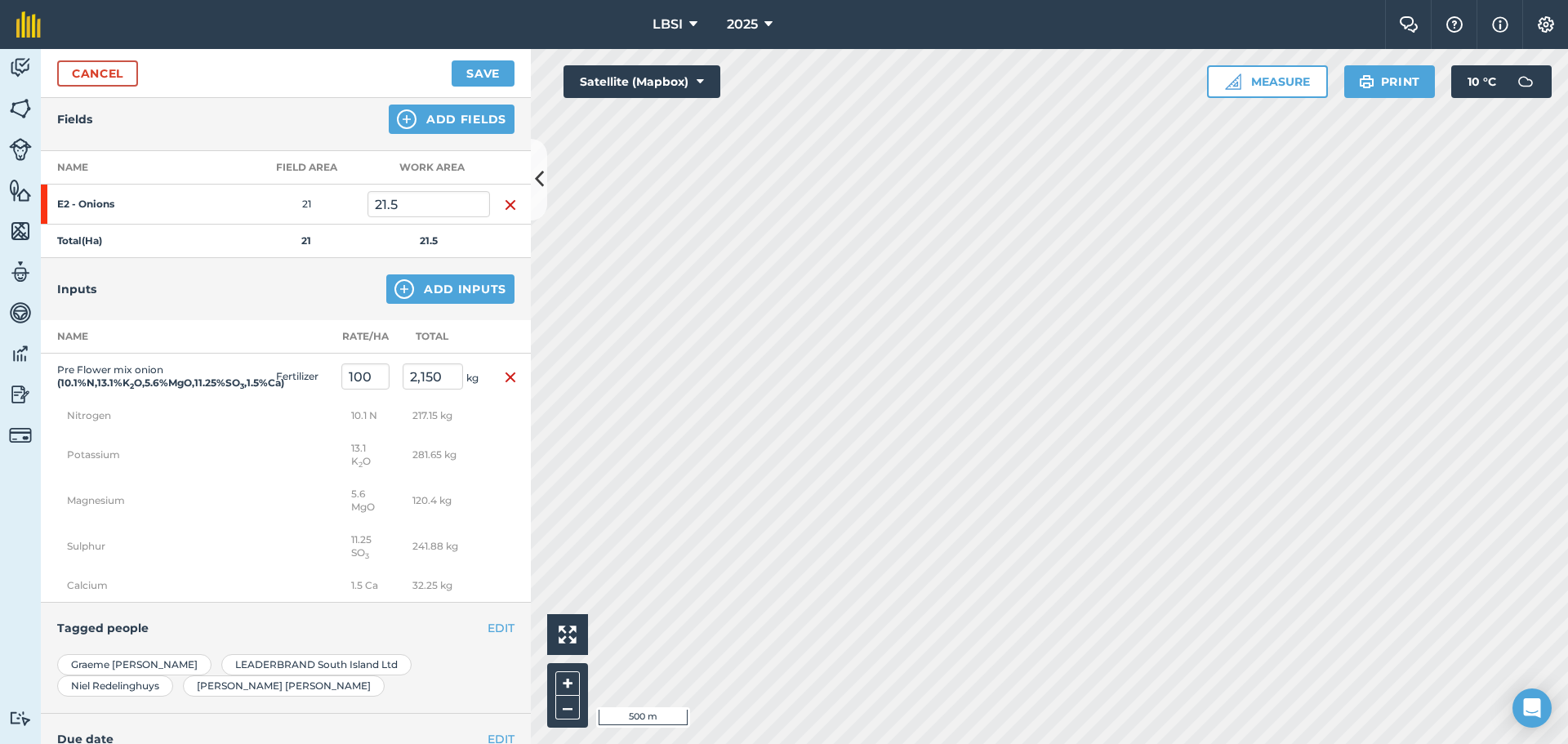
scroll to position [176, 0]
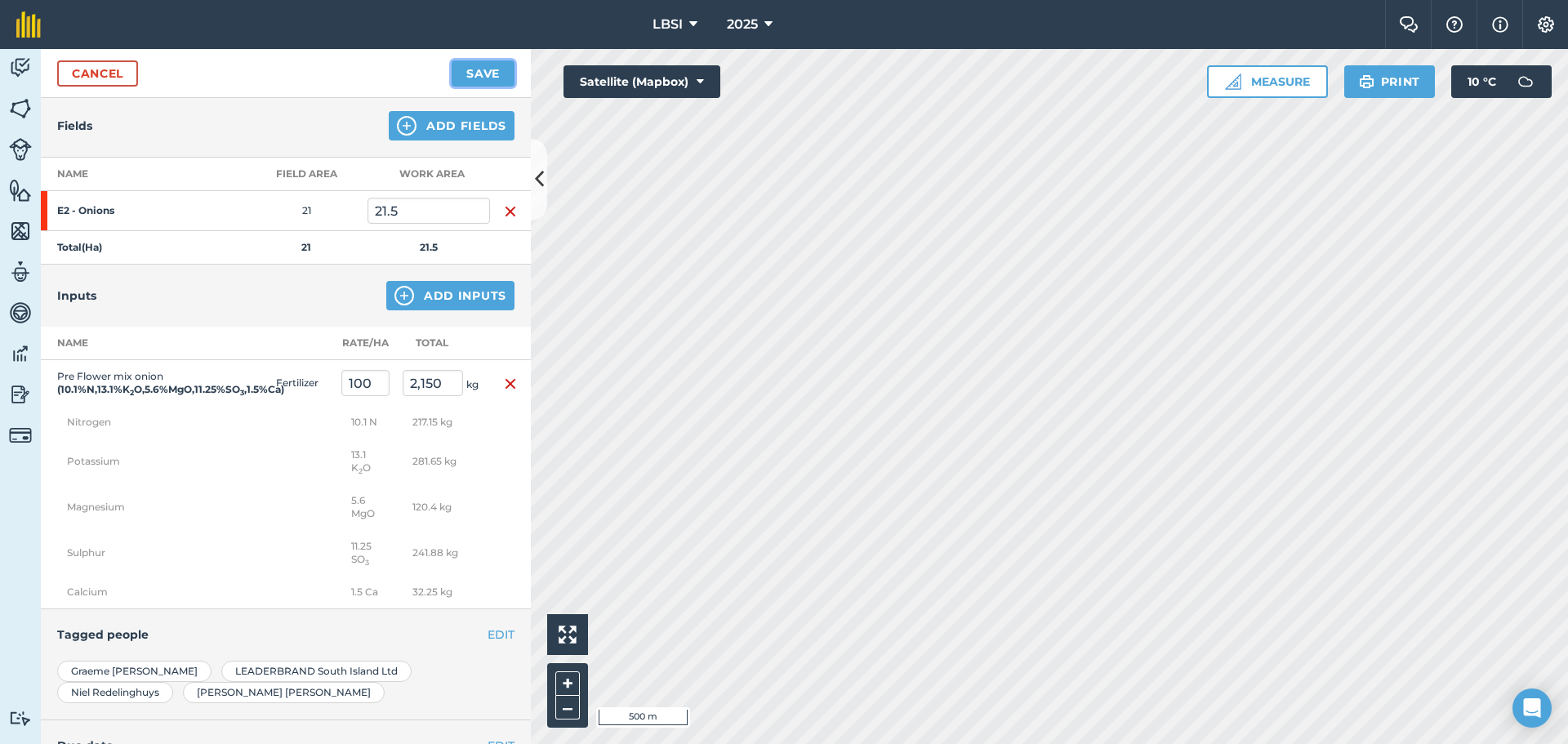
click at [480, 70] on button "Save" at bounding box center [483, 73] width 63 height 26
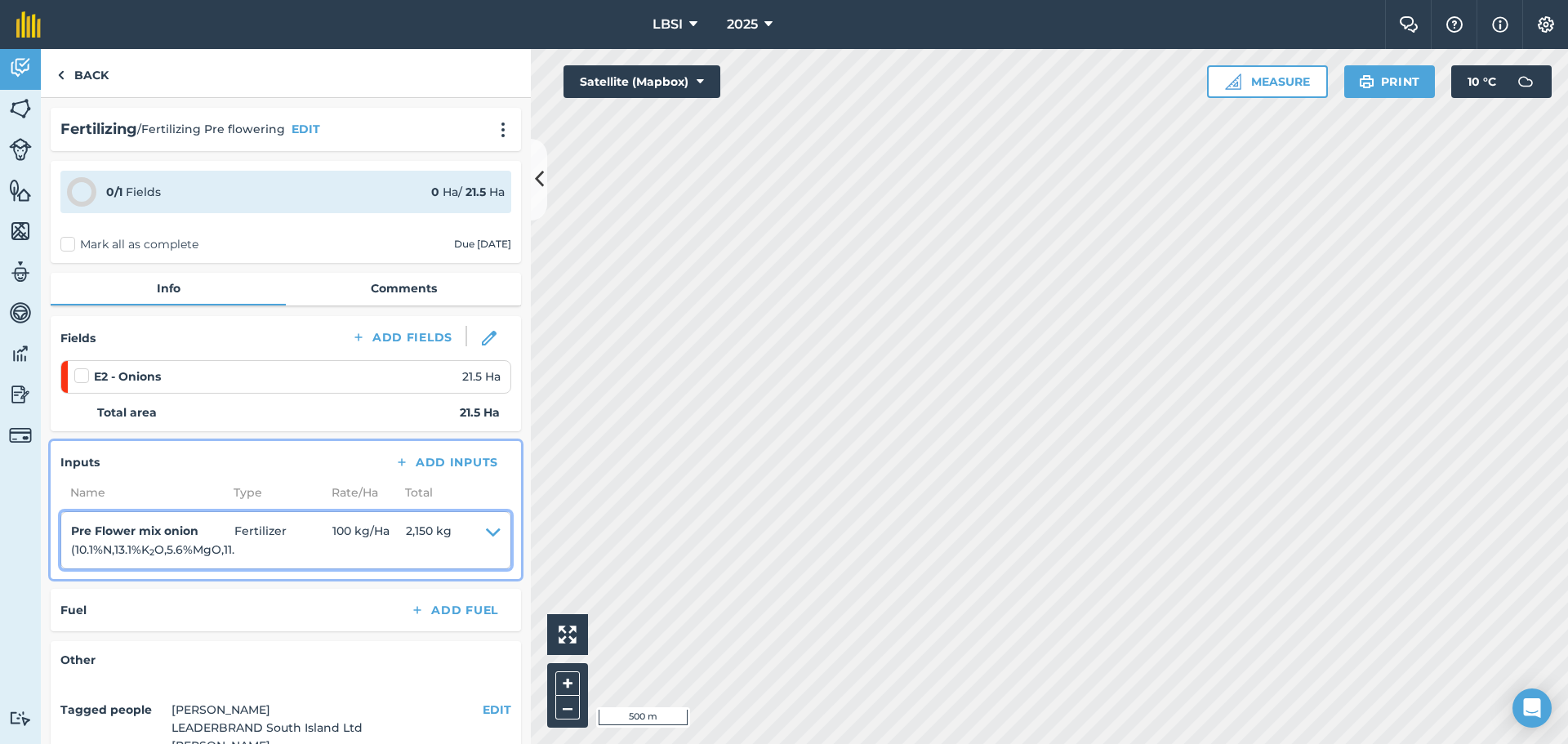
click at [362, 536] on span "100 kg / Ha" at bounding box center [369, 539] width 73 height 37
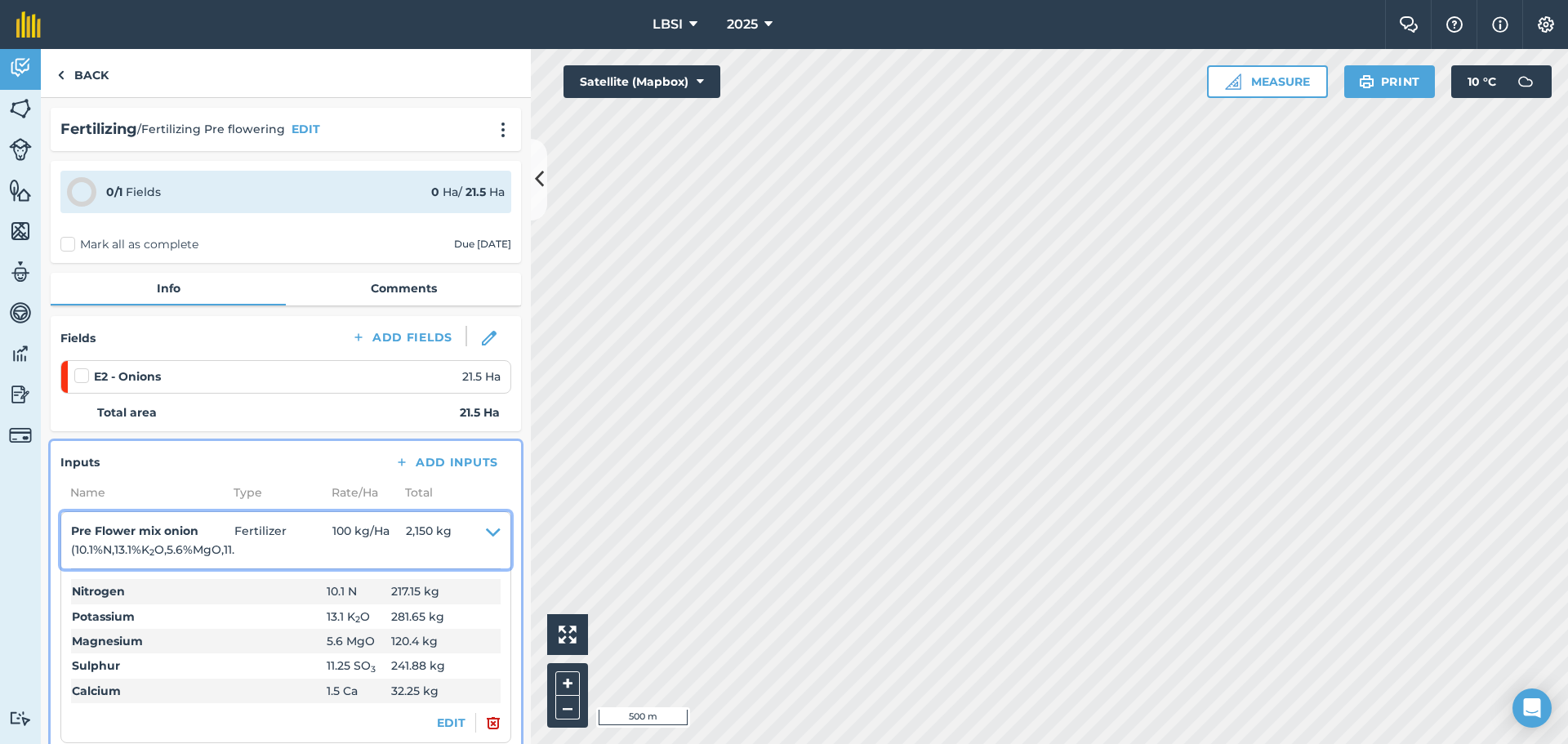
click at [486, 533] on icon at bounding box center [493, 539] width 14 height 37
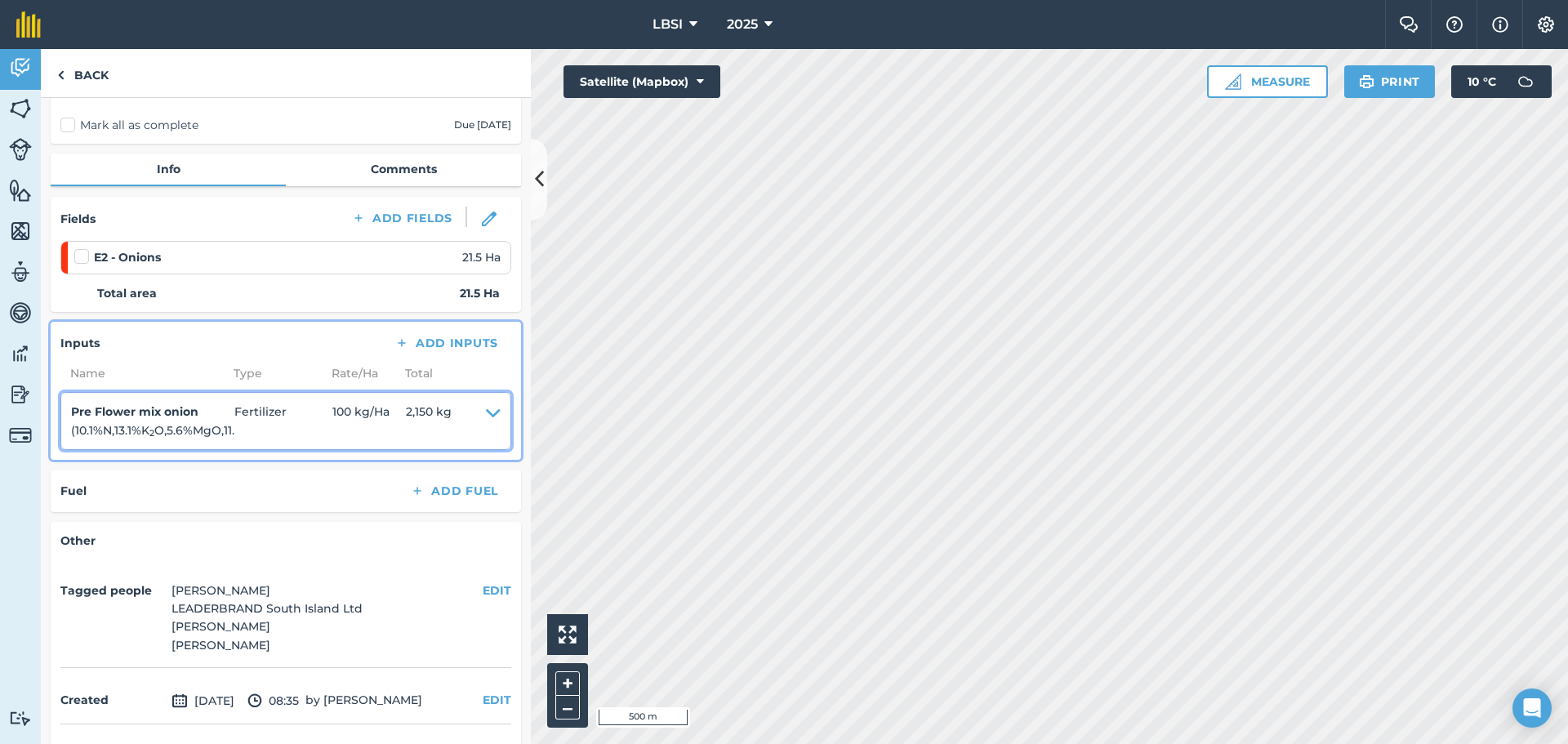
scroll to position [164, 0]
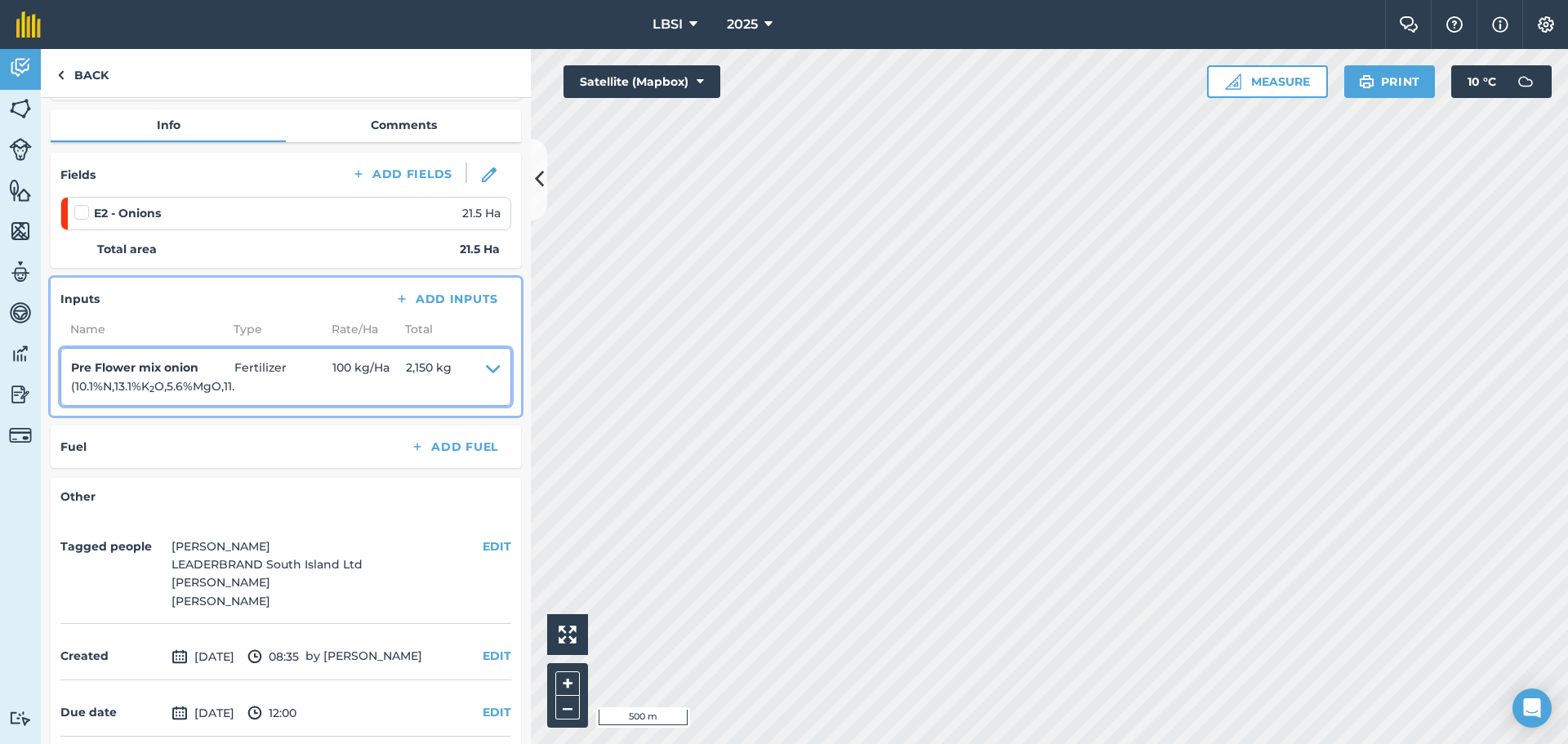
click at [361, 372] on span "100 kg / Ha" at bounding box center [369, 377] width 73 height 37
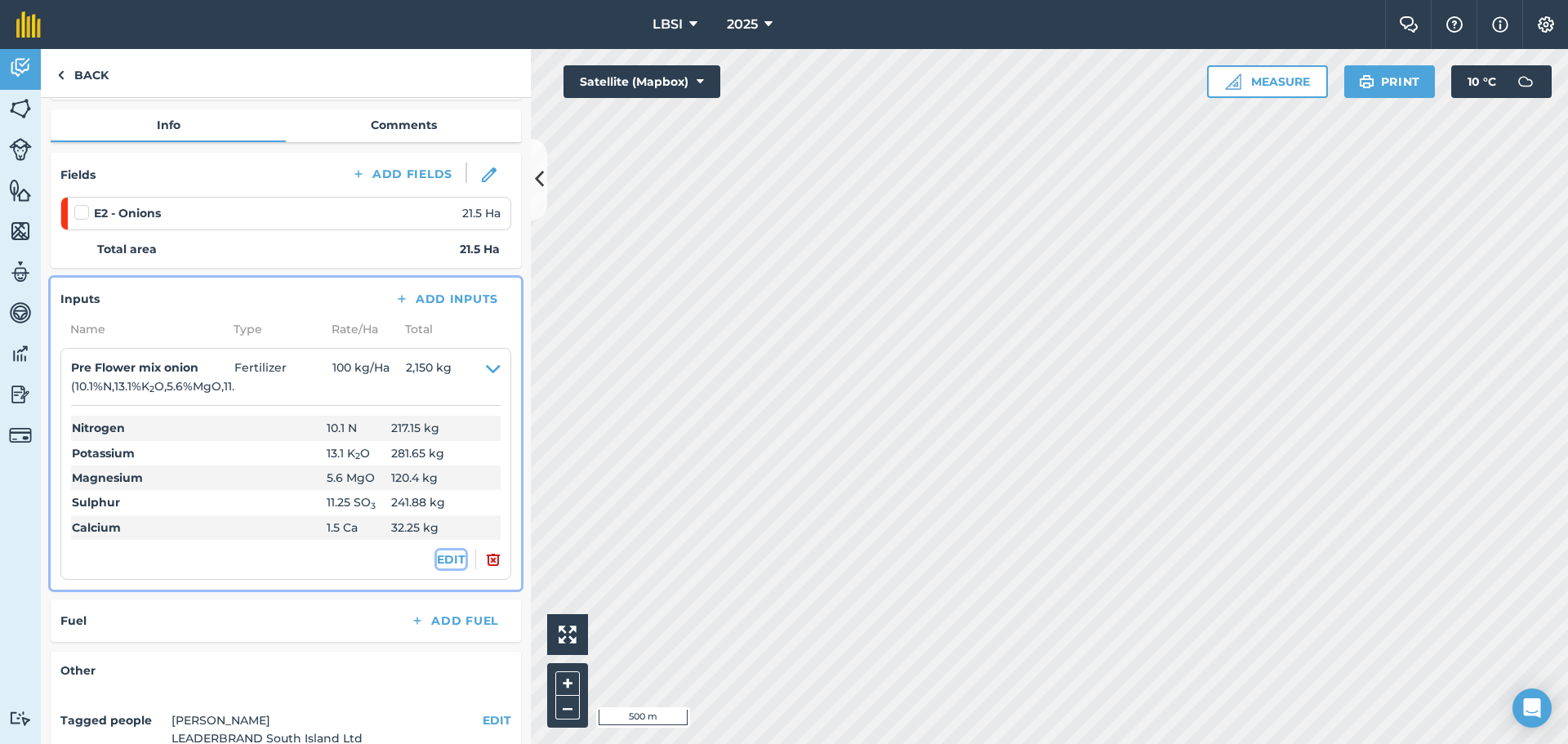
click at [439, 564] on button "EDIT" at bounding box center [451, 559] width 29 height 18
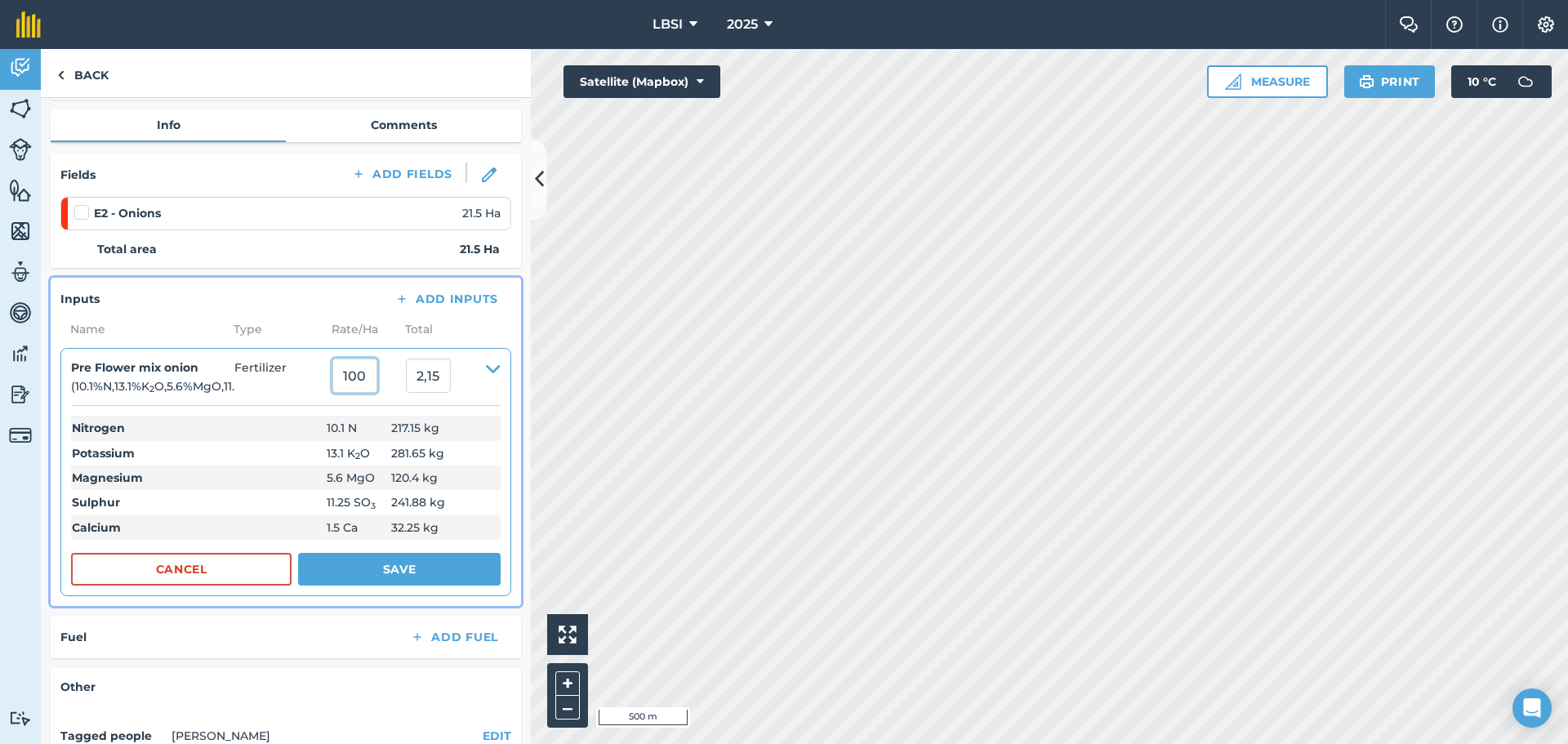
click at [356, 379] on input "100" at bounding box center [355, 376] width 45 height 34
type input "120"
type input "2,580"
click at [239, 474] on th "Magnesium" at bounding box center [198, 477] width 255 height 25
click at [335, 565] on button "Save" at bounding box center [400, 568] width 203 height 32
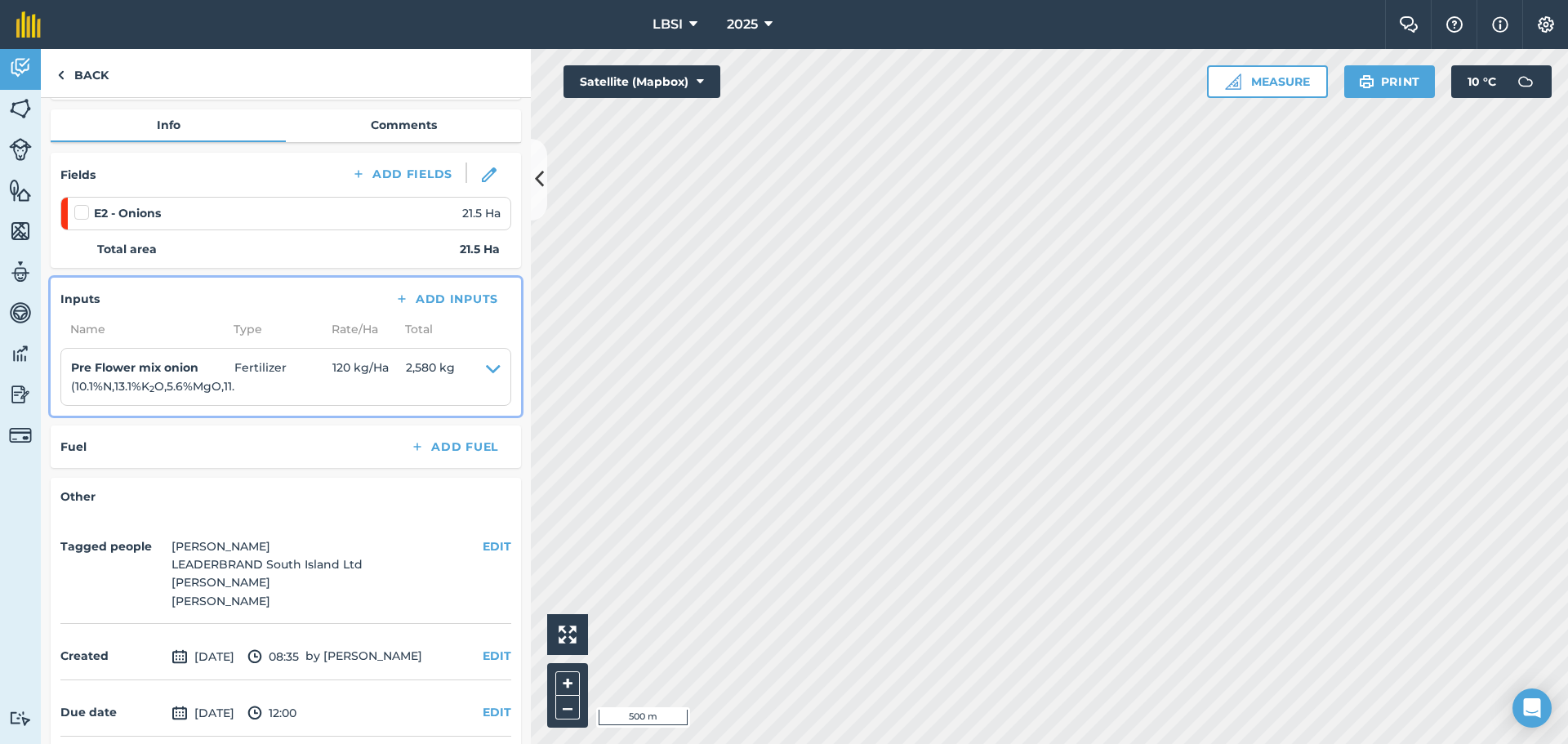
scroll to position [245, 0]
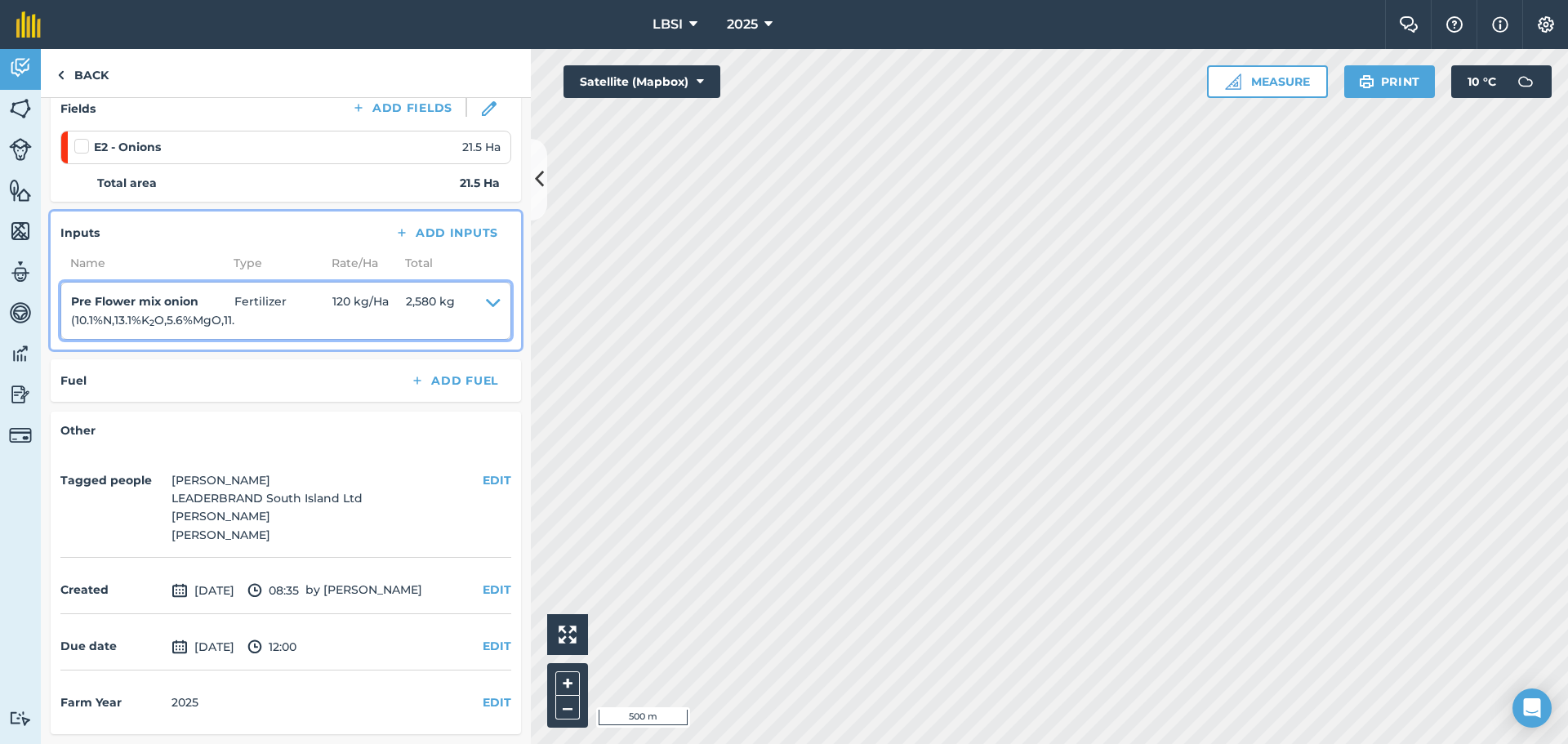
click at [486, 292] on icon at bounding box center [493, 310] width 14 height 37
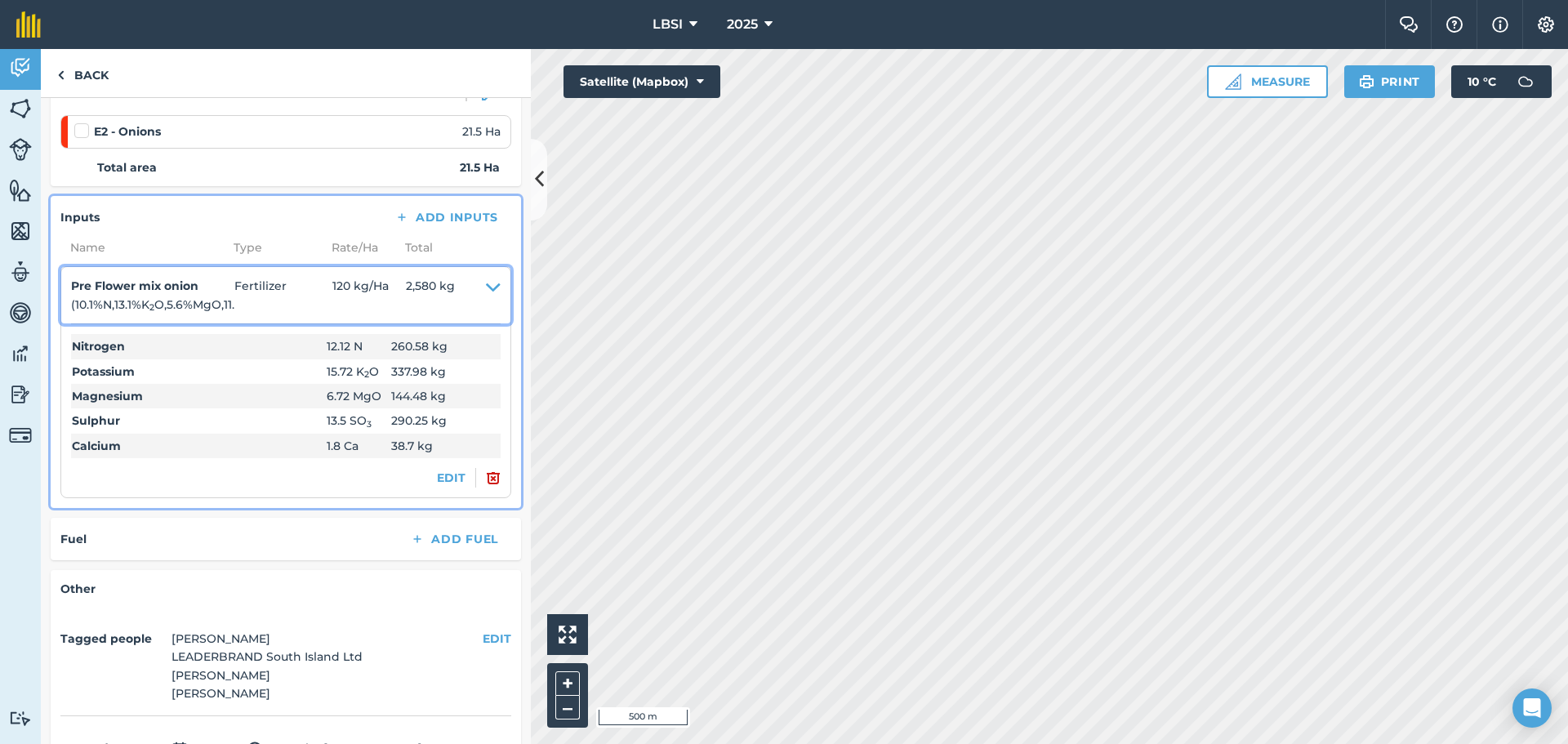
click at [340, 284] on span "120 kg / Ha" at bounding box center [369, 295] width 73 height 37
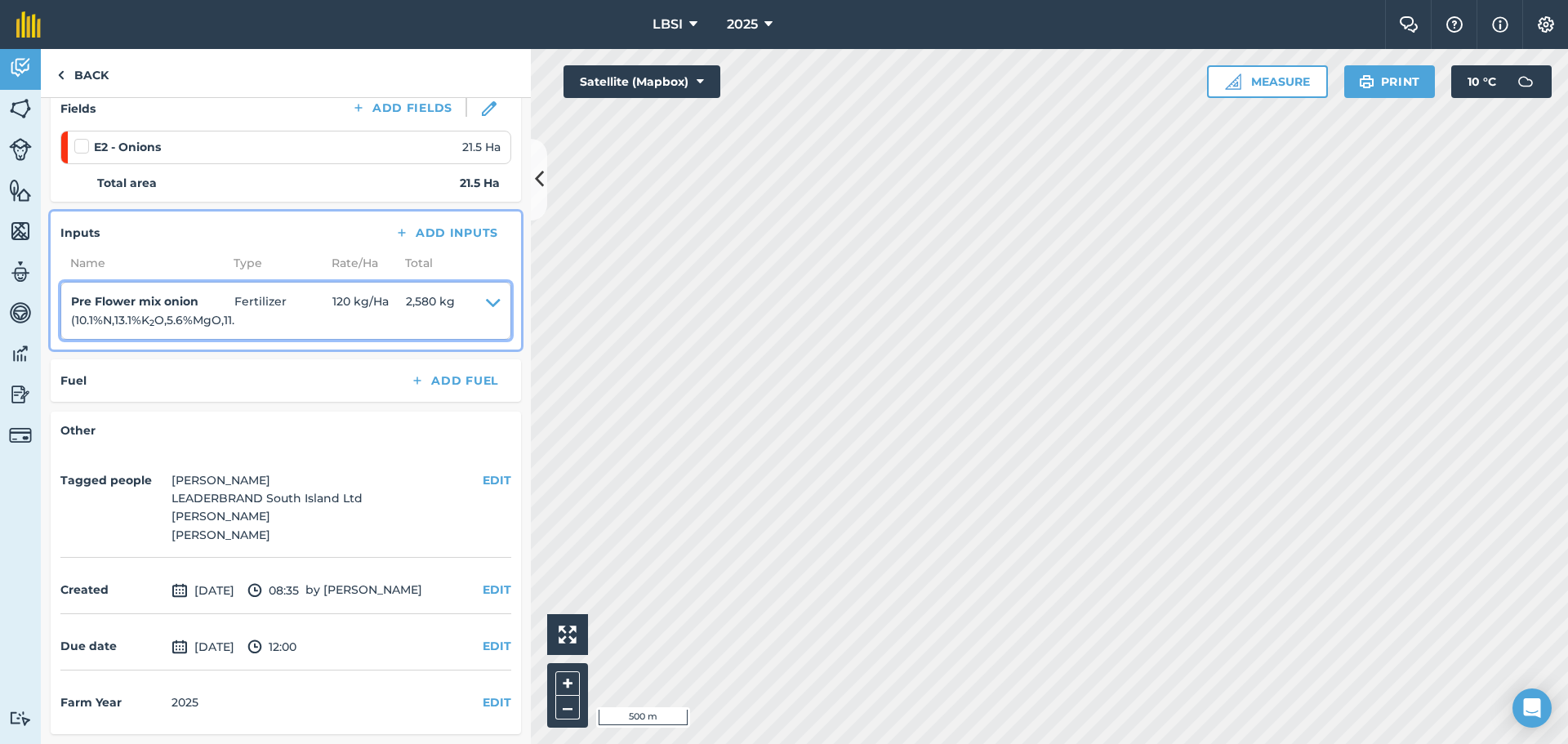
click at [338, 292] on span "120 kg / Ha" at bounding box center [369, 310] width 73 height 37
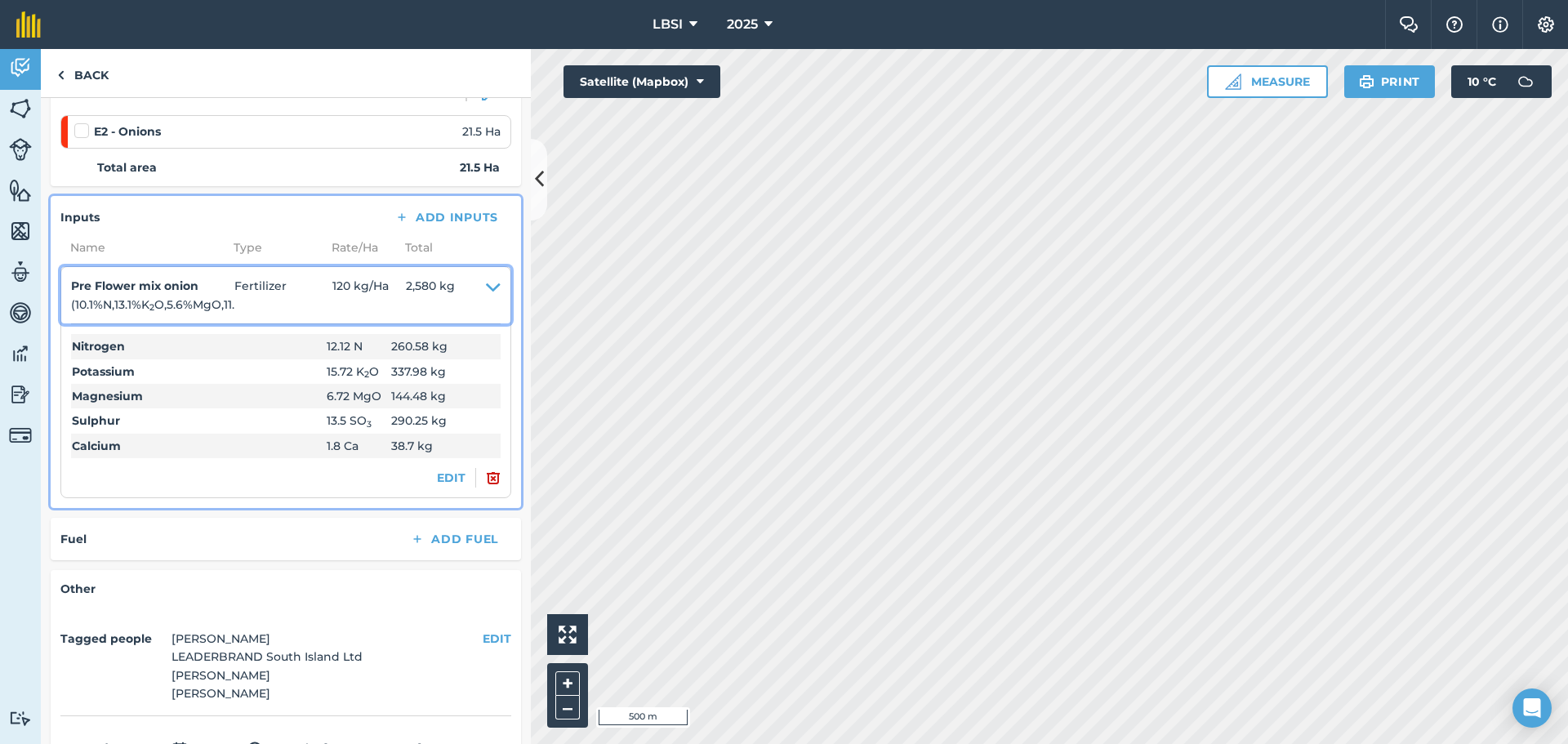
click at [343, 284] on span "120 kg / Ha" at bounding box center [369, 295] width 73 height 37
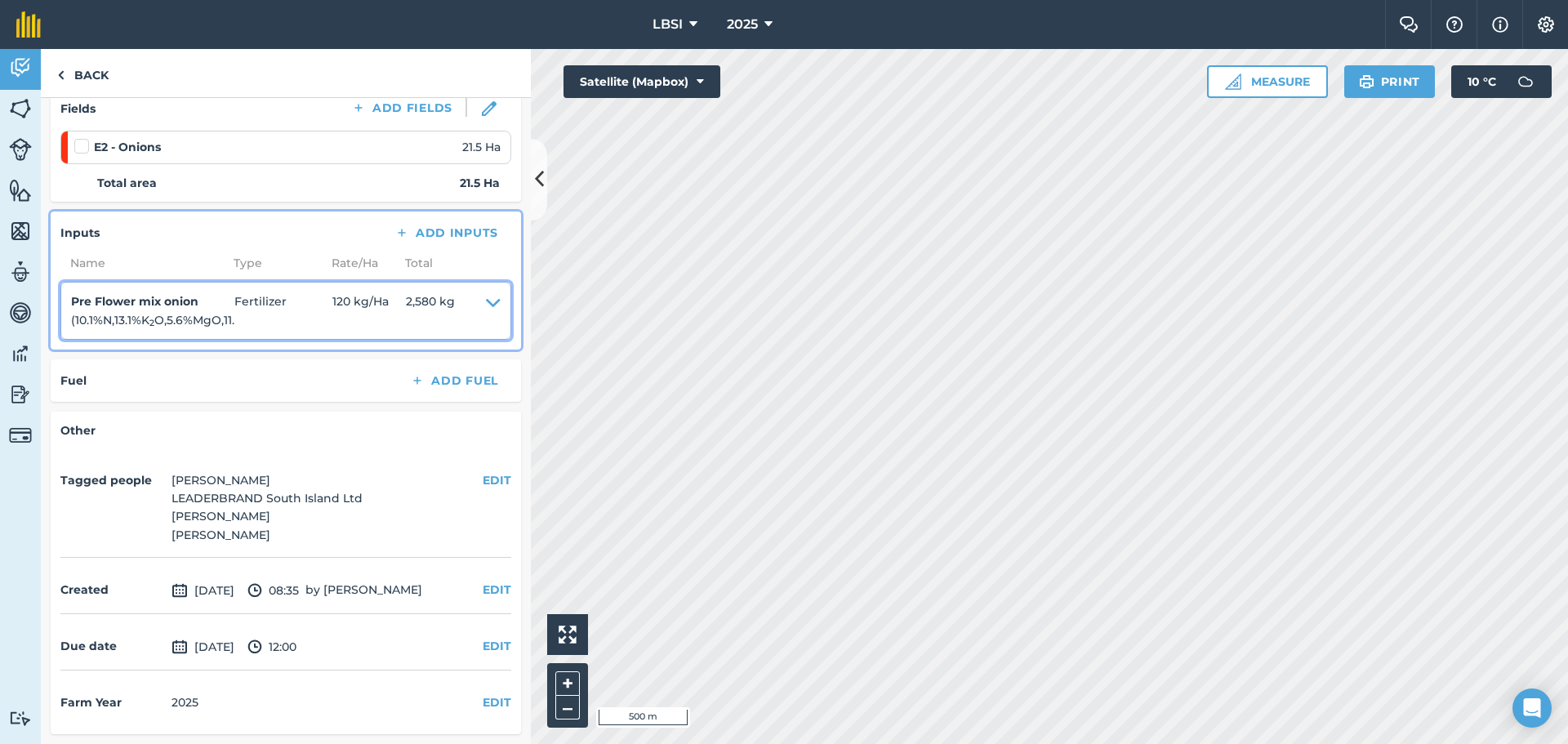
click at [486, 292] on icon at bounding box center [493, 310] width 14 height 37
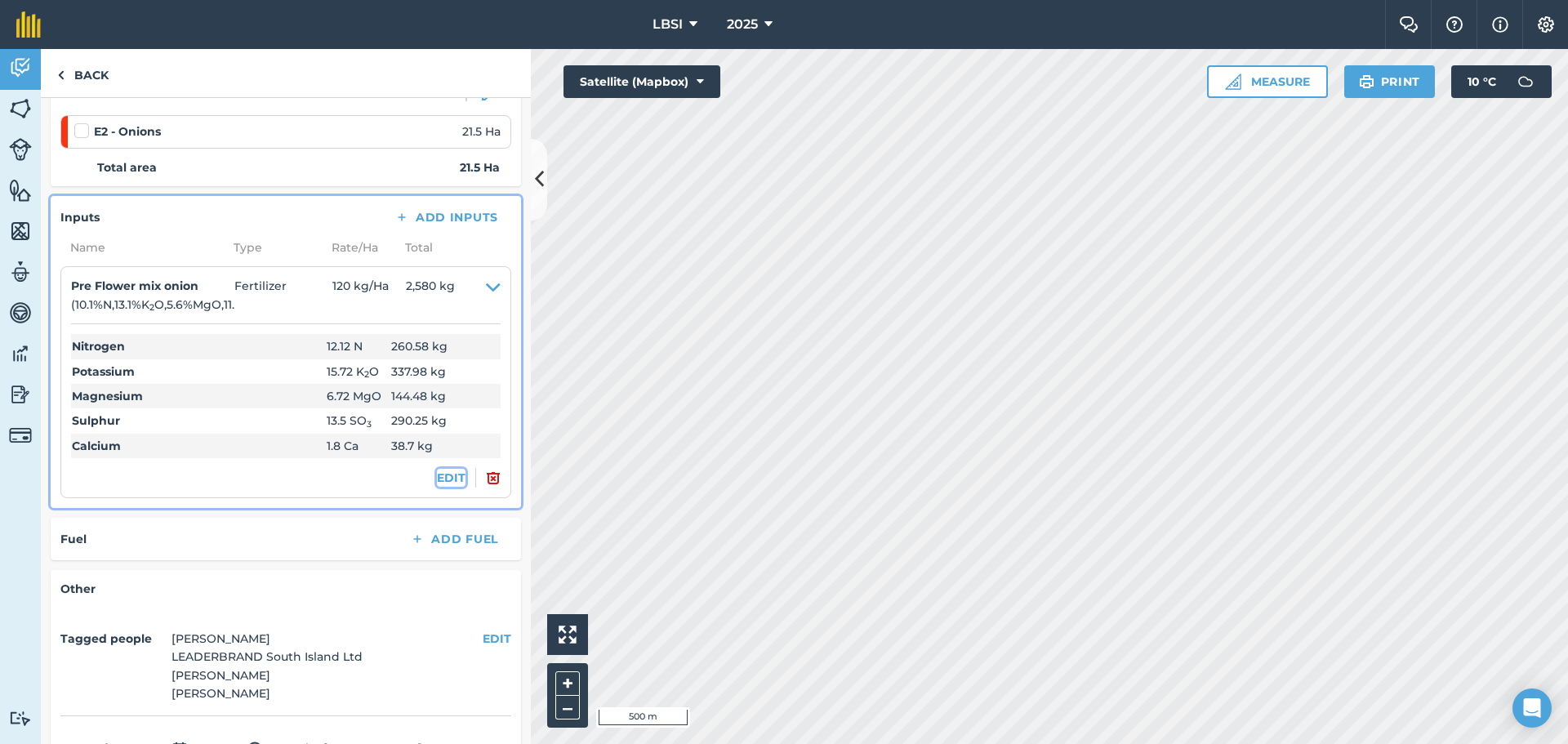
click at [437, 481] on button "EDIT" at bounding box center [451, 477] width 29 height 18
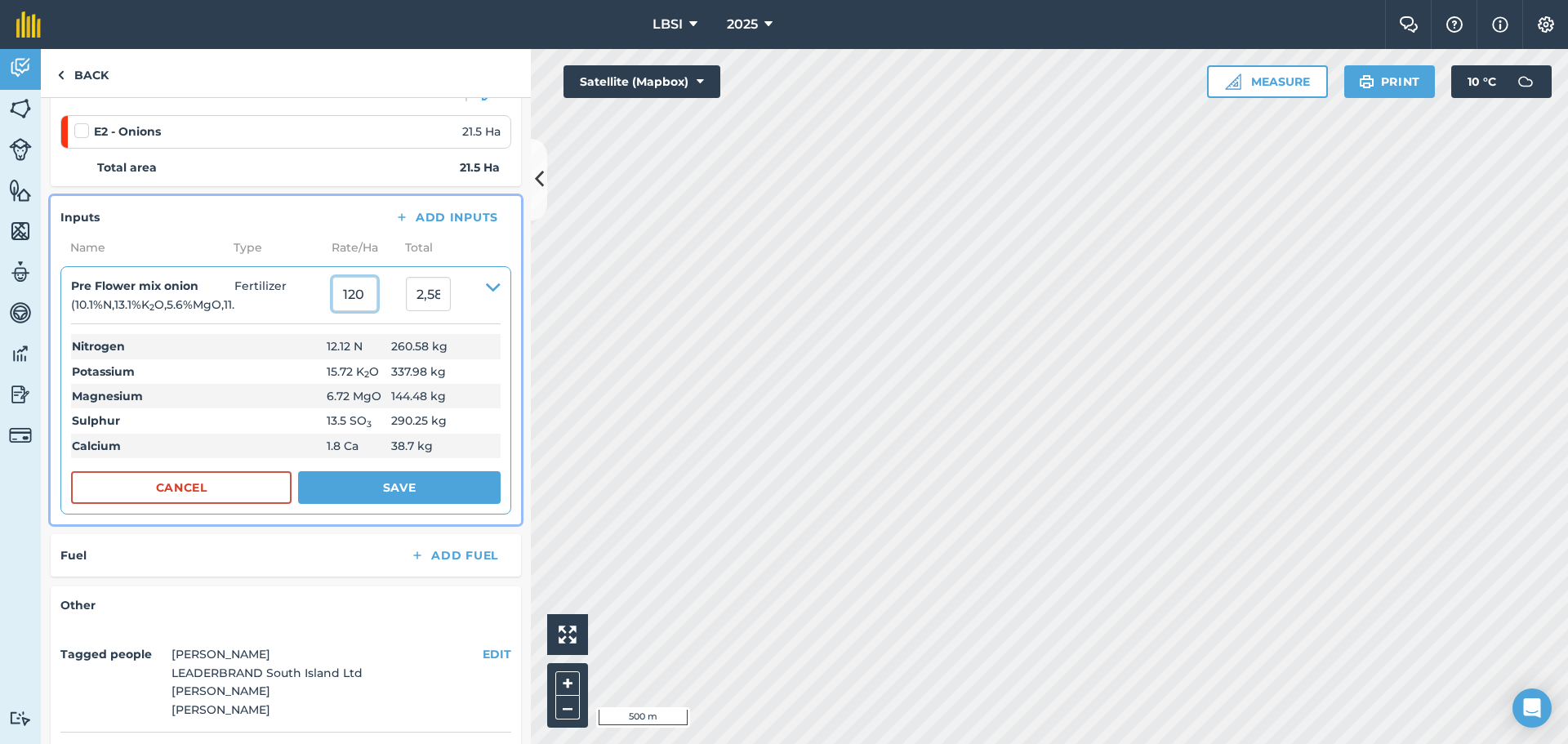
click at [358, 295] on input "120" at bounding box center [355, 294] width 45 height 34
type input "160"
type input "3,440"
click at [335, 483] on button "Save" at bounding box center [400, 487] width 203 height 32
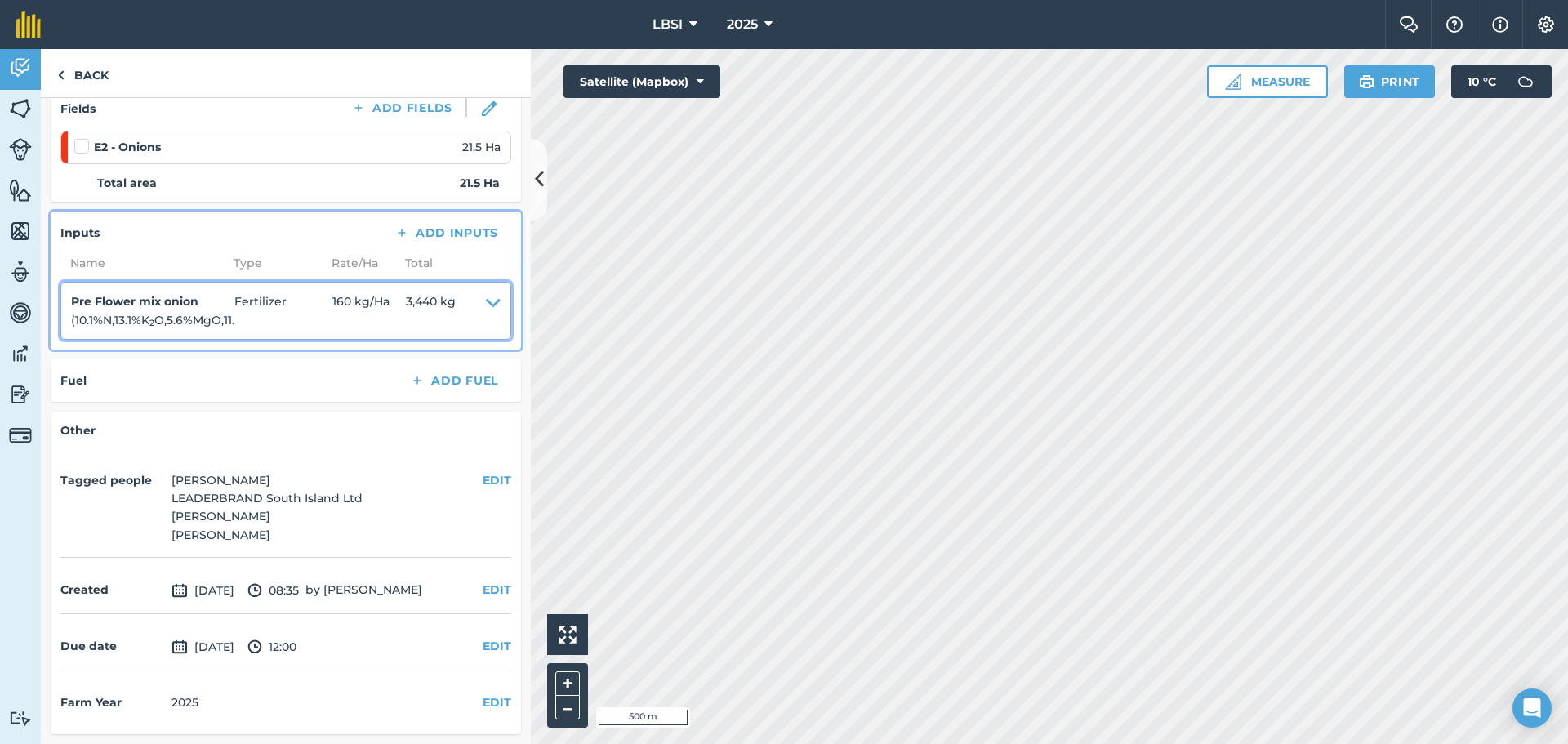
click at [486, 292] on icon at bounding box center [493, 310] width 14 height 37
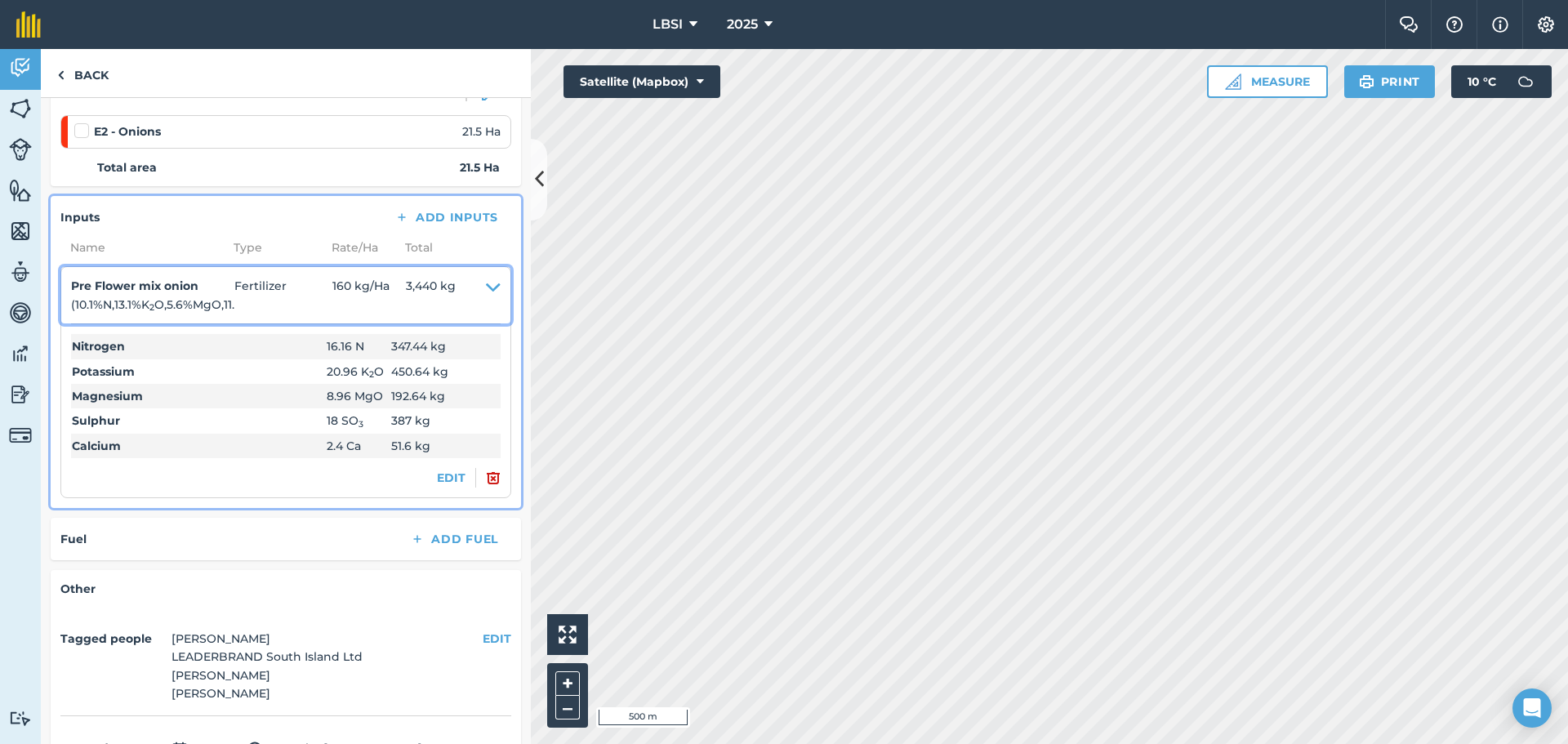
scroll to position [0, 0]
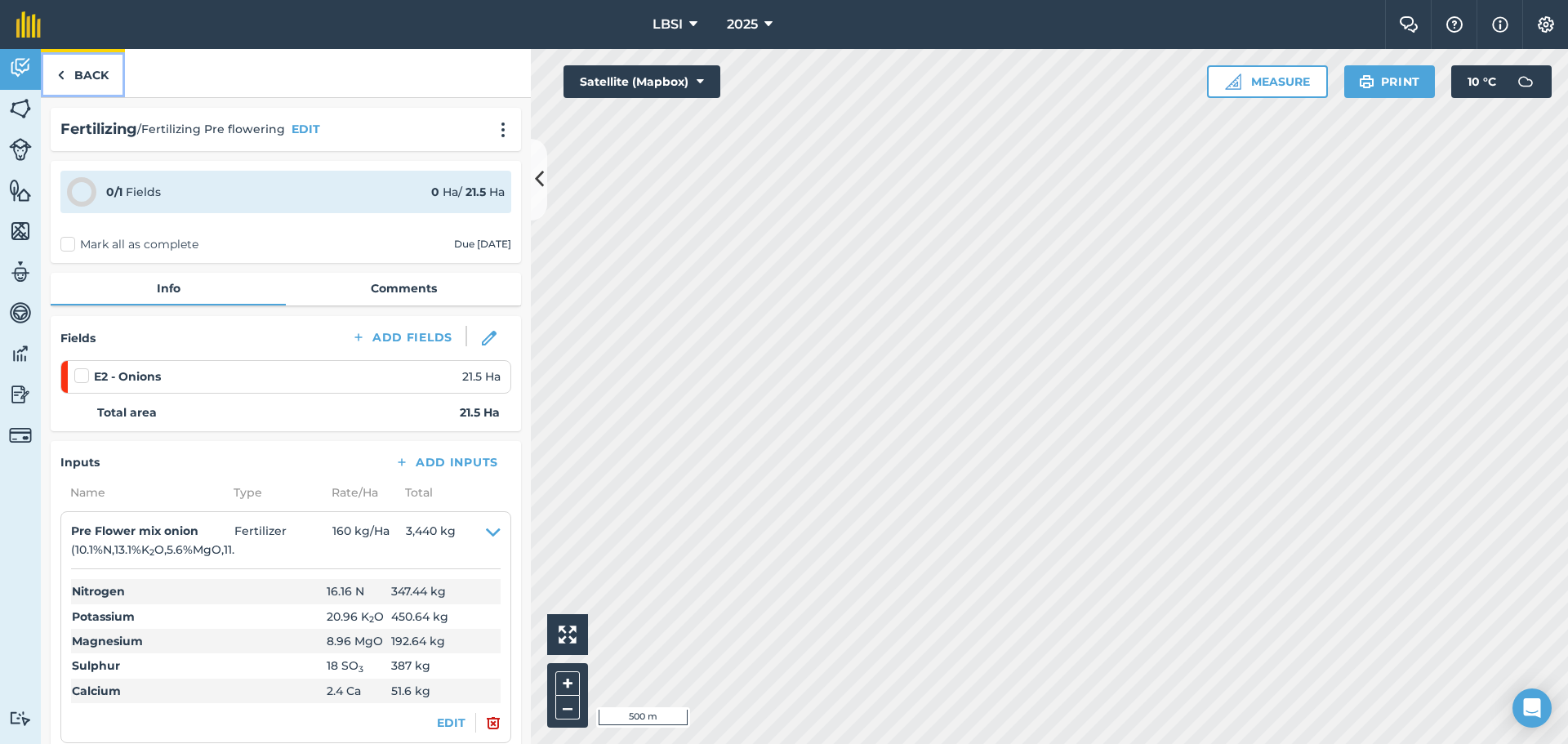
click at [60, 74] on img at bounding box center [61, 75] width 8 height 20
